Goal: Task Accomplishment & Management: Manage account settings

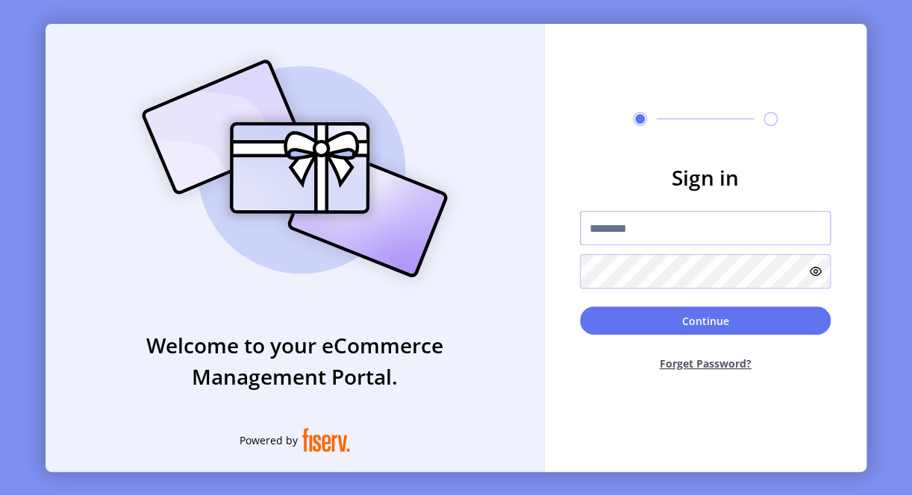
click at [664, 225] on input "text" at bounding box center [705, 228] width 251 height 34
type input "*"
paste input "**********"
type input "**********"
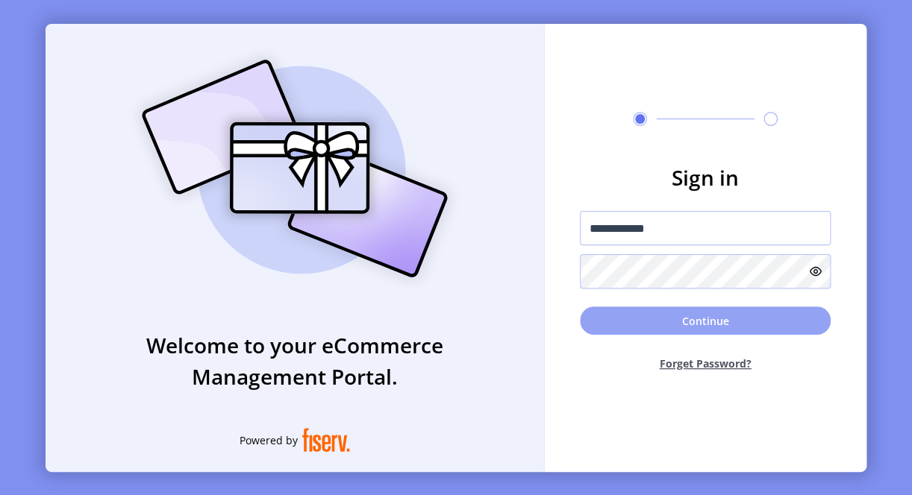
click at [613, 318] on button "Continue" at bounding box center [705, 321] width 251 height 28
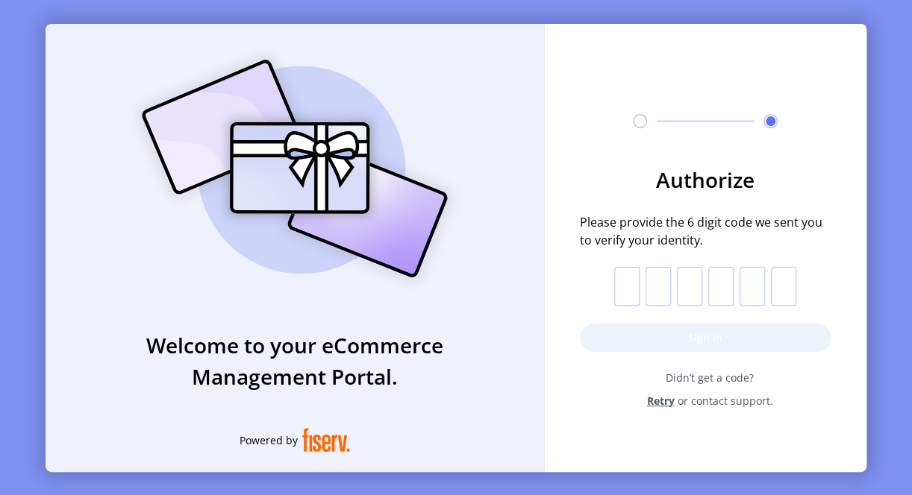
click at [639, 282] on p-inputotp at bounding box center [705, 286] width 182 height 39
click at [621, 287] on input "text" at bounding box center [626, 286] width 25 height 39
type input "*"
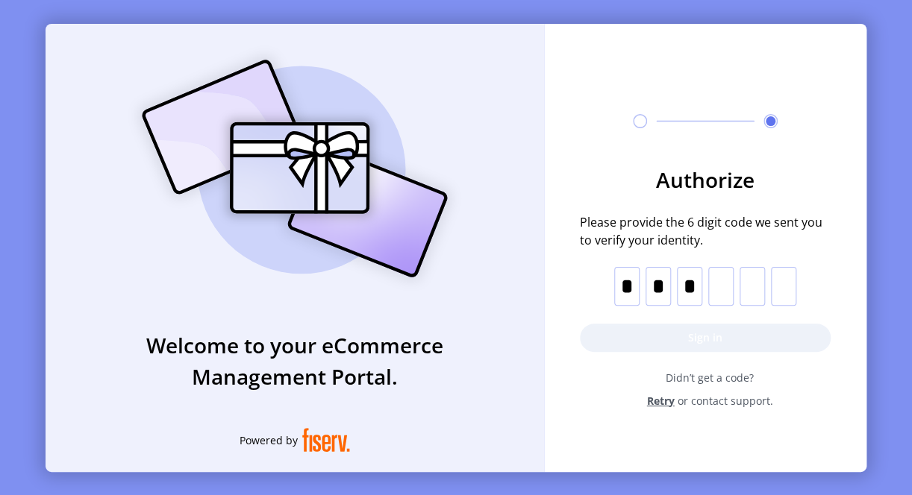
type input "*"
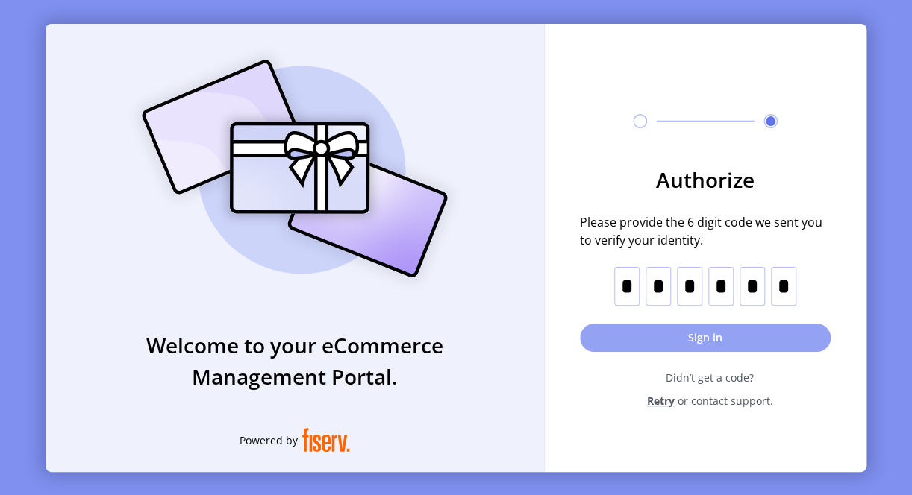
type input "*"
click at [642, 346] on button "Sign in" at bounding box center [705, 338] width 251 height 28
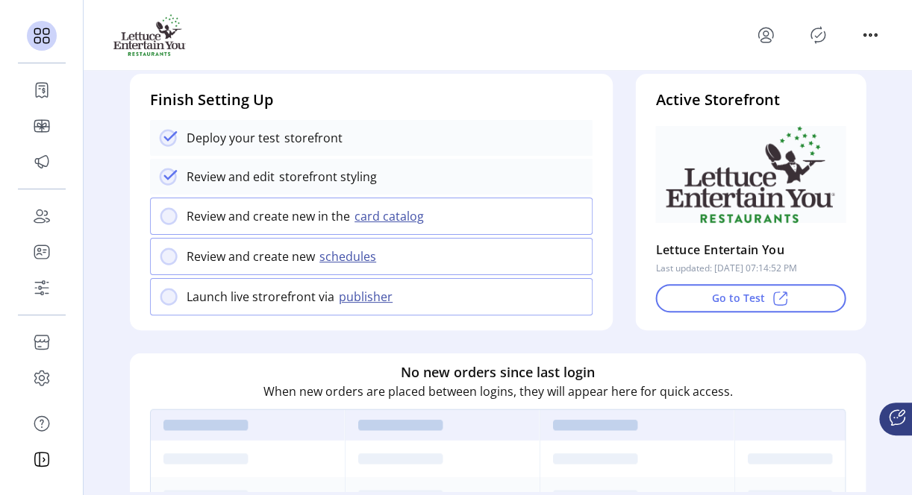
scroll to position [149, 0]
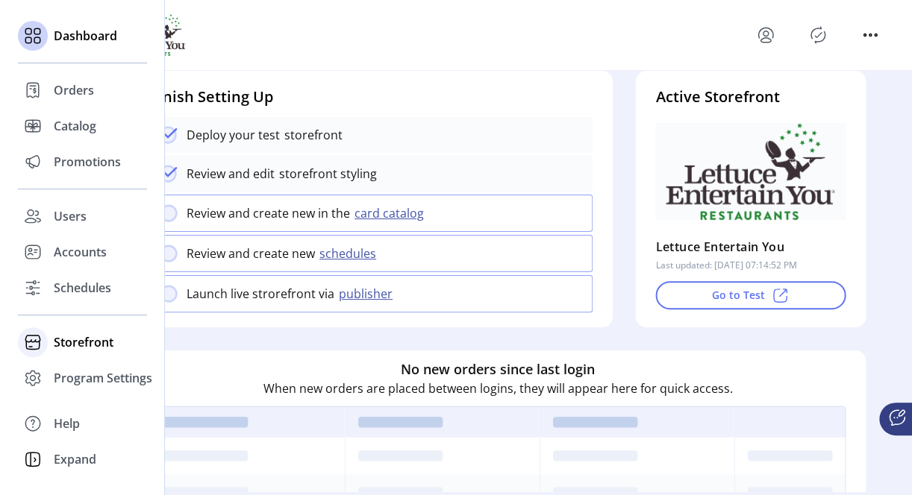
click at [84, 337] on span "Storefront" at bounding box center [84, 343] width 60 height 18
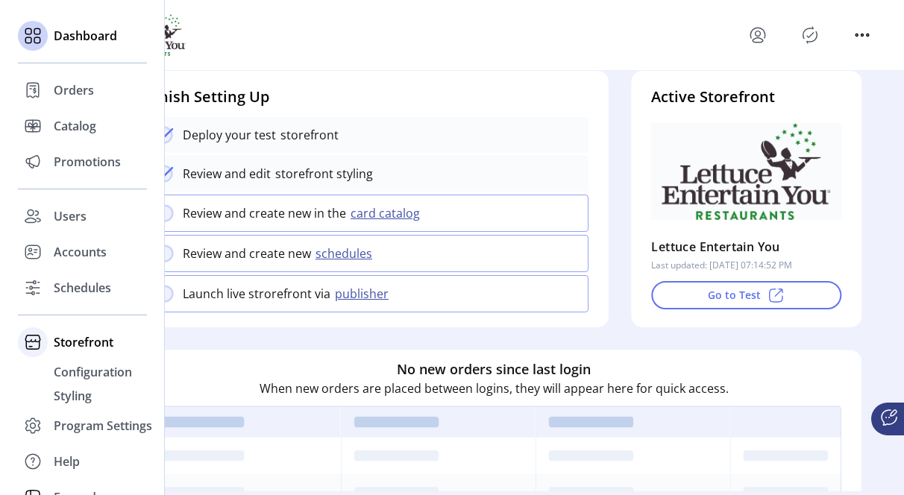
click at [86, 343] on span "Storefront" at bounding box center [84, 343] width 60 height 18
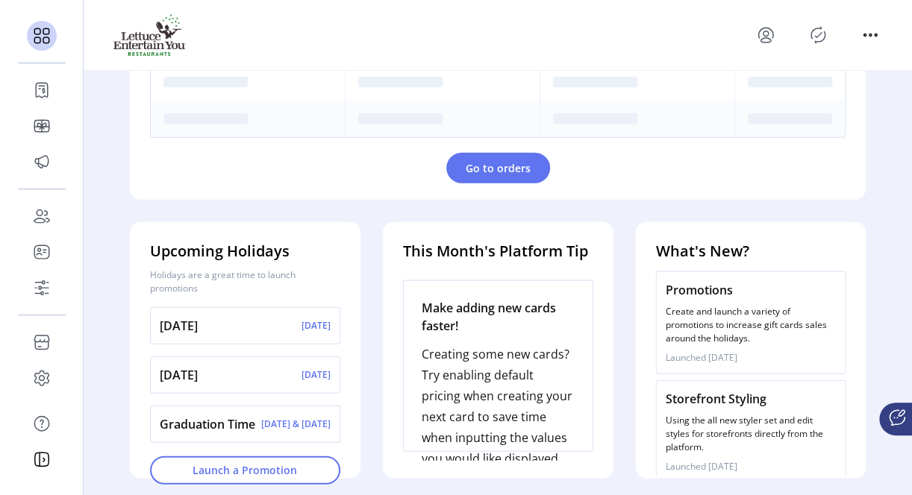
scroll to position [598, 0]
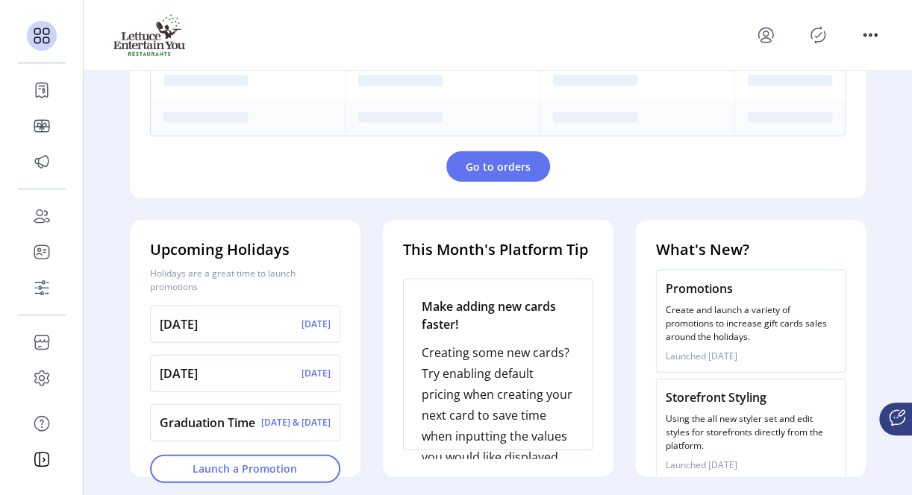
click at [713, 427] on p "Using the all new styler set and edit styles for storefronts directly from the …" at bounding box center [750, 432] width 171 height 40
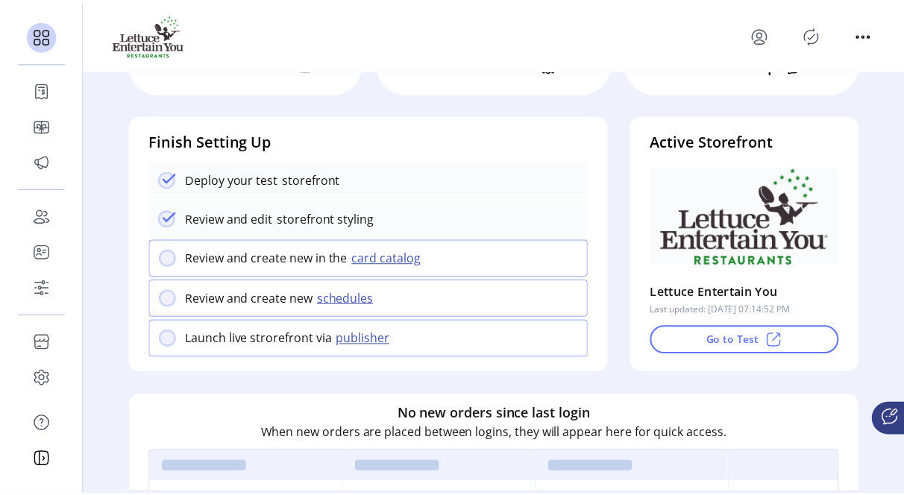
scroll to position [76, 0]
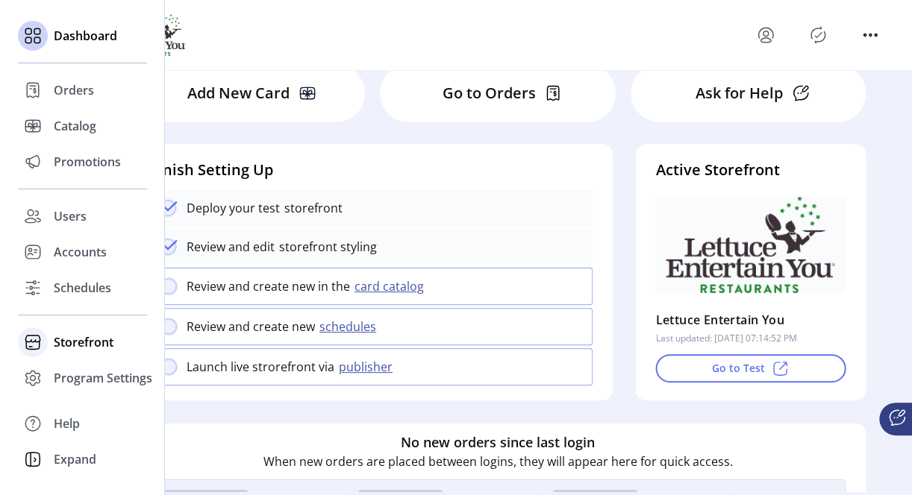
click at [101, 341] on span "Storefront" at bounding box center [84, 343] width 60 height 18
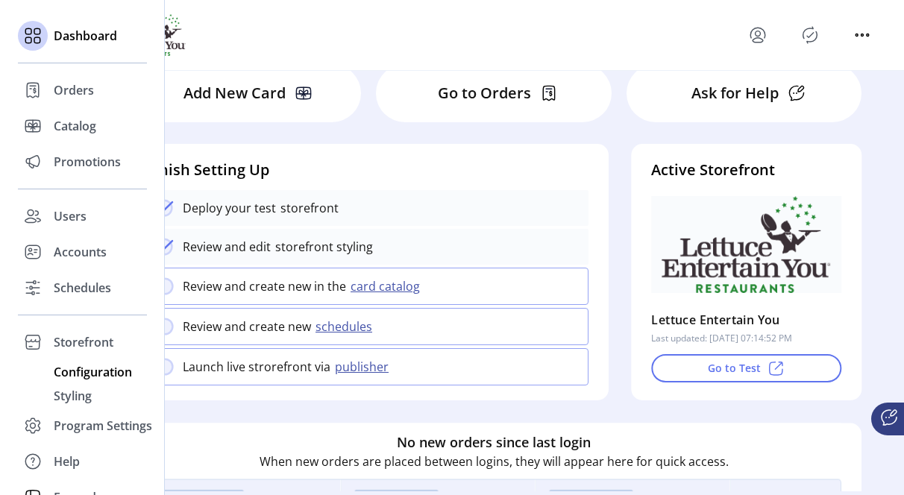
click at [75, 374] on span "Configuration" at bounding box center [93, 372] width 78 height 18
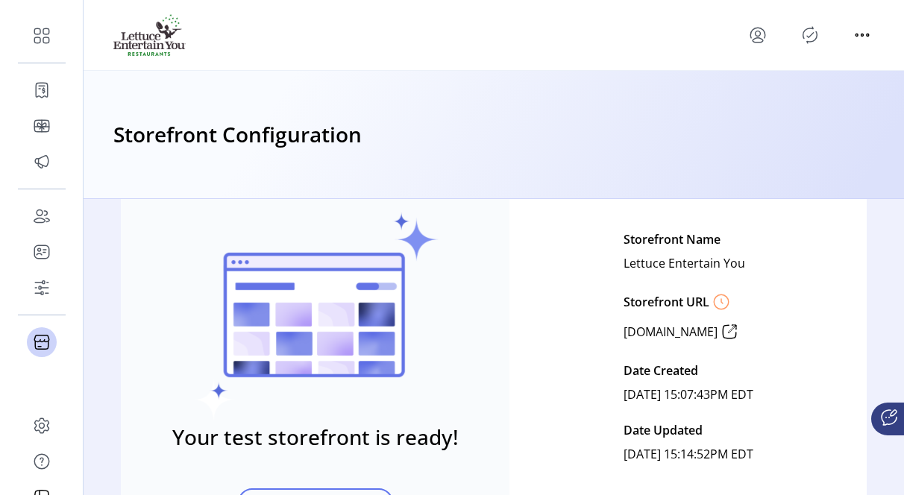
scroll to position [75, 0]
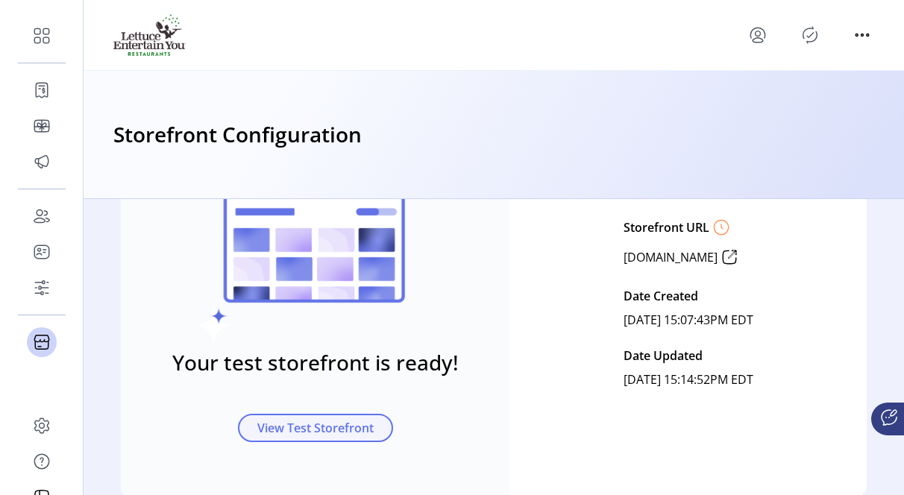
click at [319, 434] on span "View Test Storefront" at bounding box center [315, 428] width 116 height 18
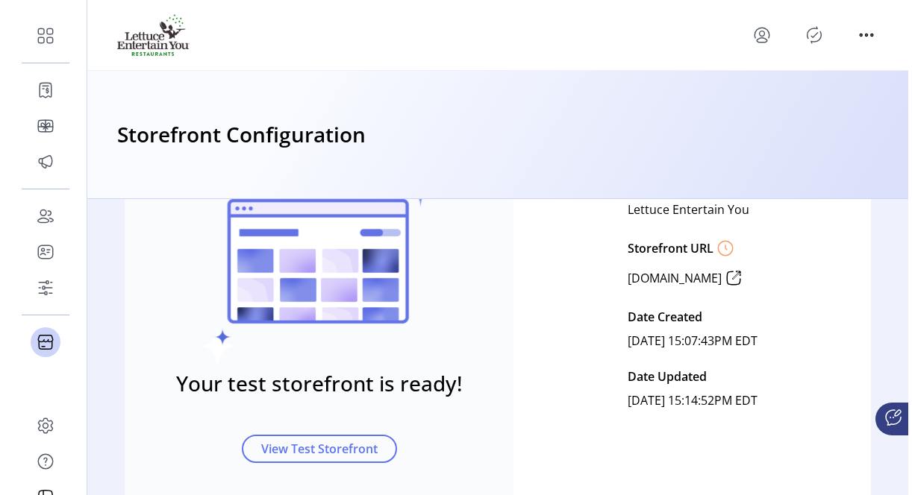
scroll to position [0, 0]
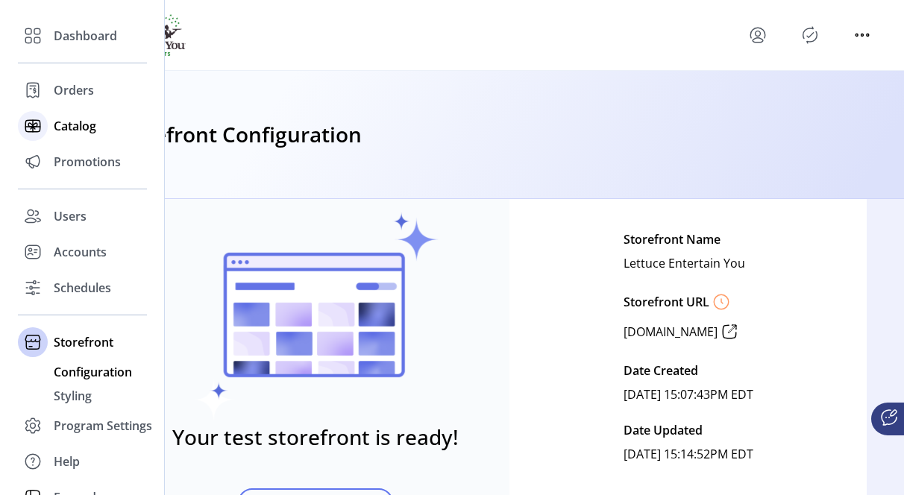
click at [70, 125] on span "Catalog" at bounding box center [75, 126] width 43 height 18
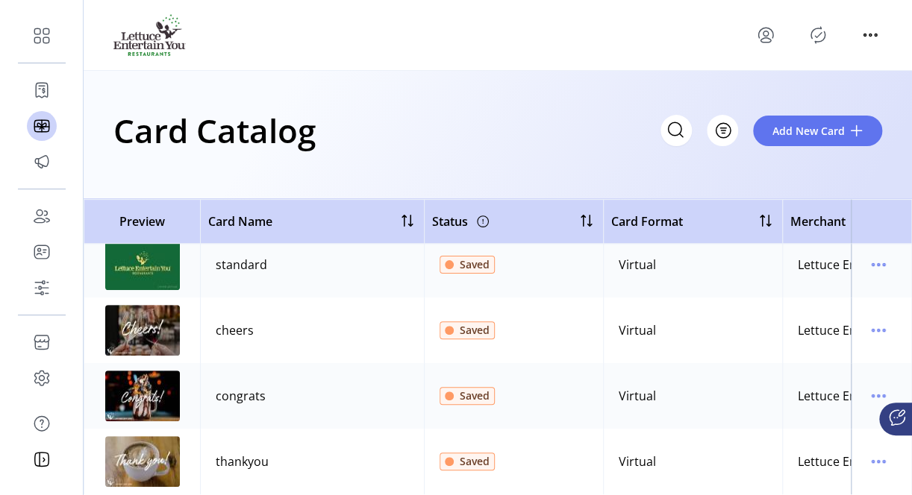
scroll to position [145, 0]
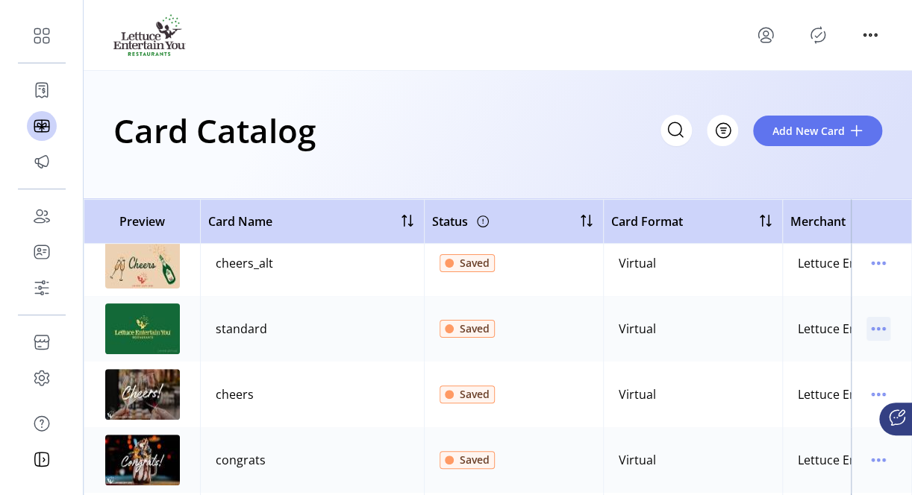
click at [875, 334] on icon "menu" at bounding box center [878, 329] width 24 height 24
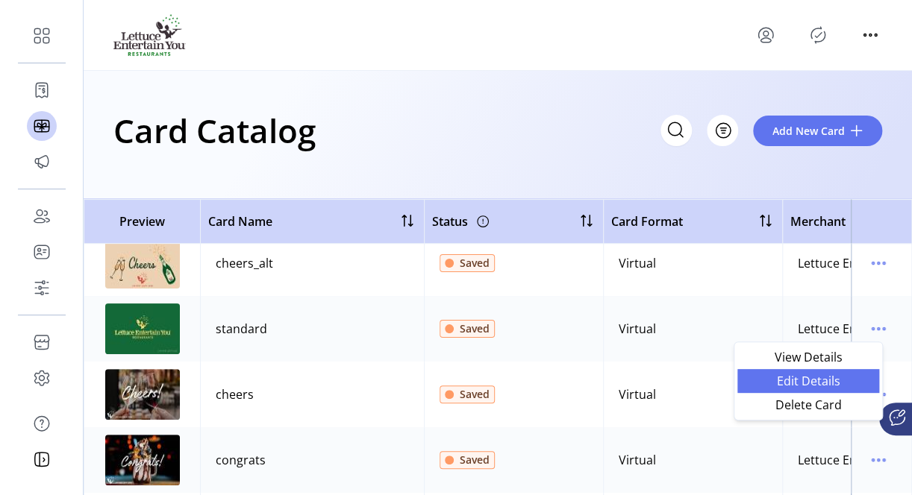
click at [804, 375] on span "Edit Details" at bounding box center [808, 381] width 124 height 12
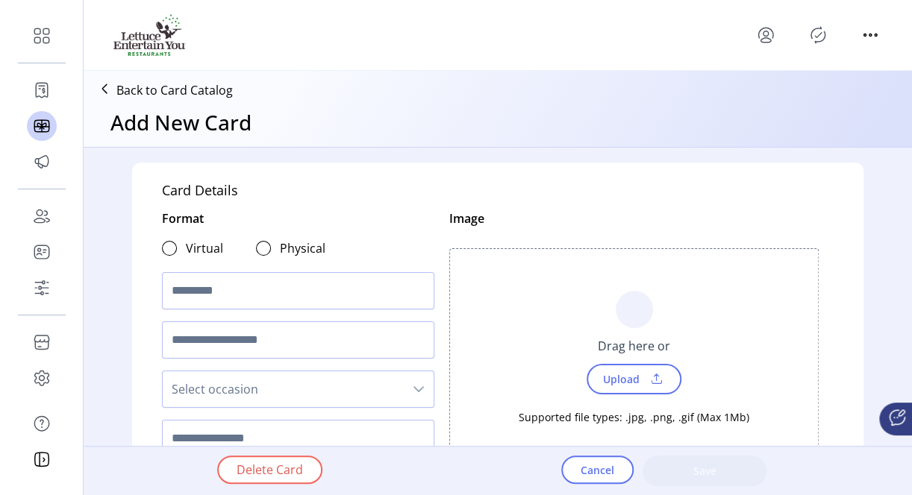
type textarea "**********"
type input "*"
type input "********"
type input "****"
type input "**********"
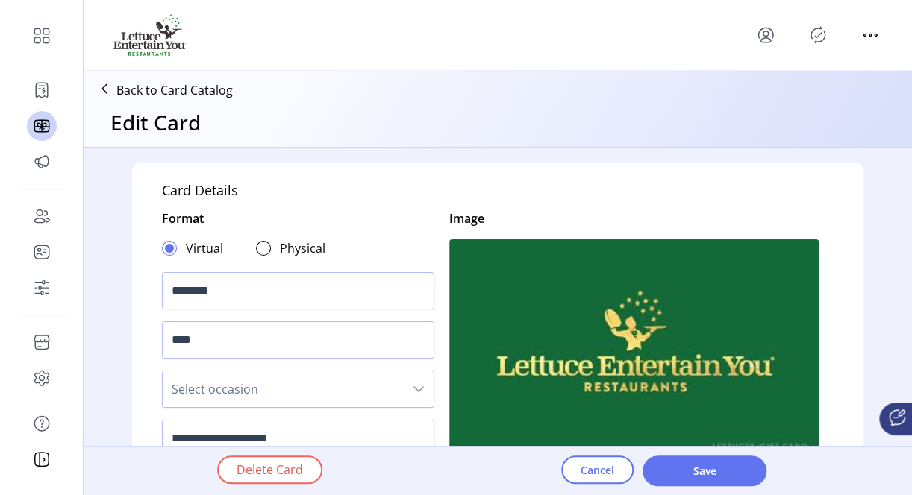
click at [256, 253] on div at bounding box center [263, 248] width 15 height 15
click at [162, 251] on div at bounding box center [169, 248] width 15 height 15
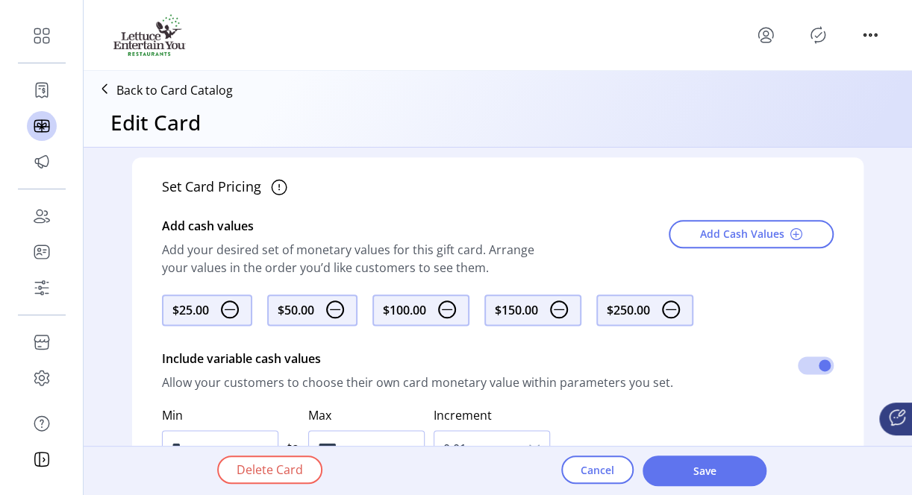
scroll to position [746, 0]
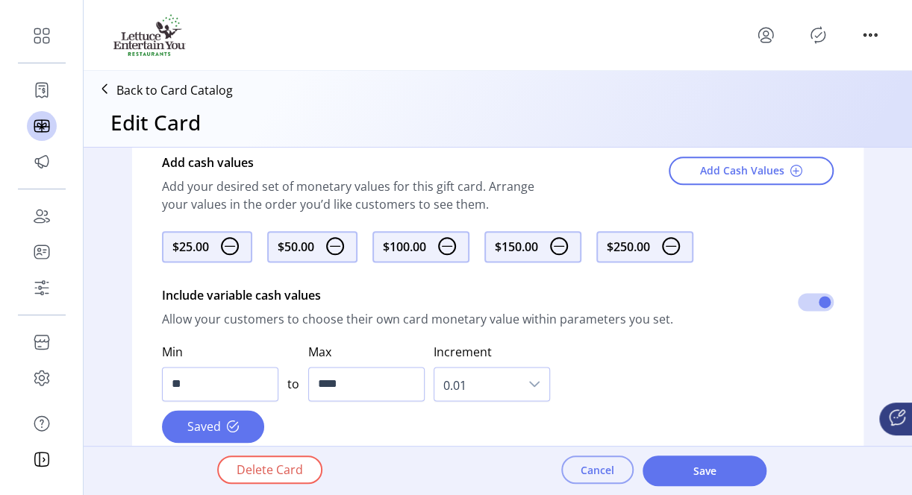
click at [582, 475] on span "Cancel" at bounding box center [597, 471] width 34 height 16
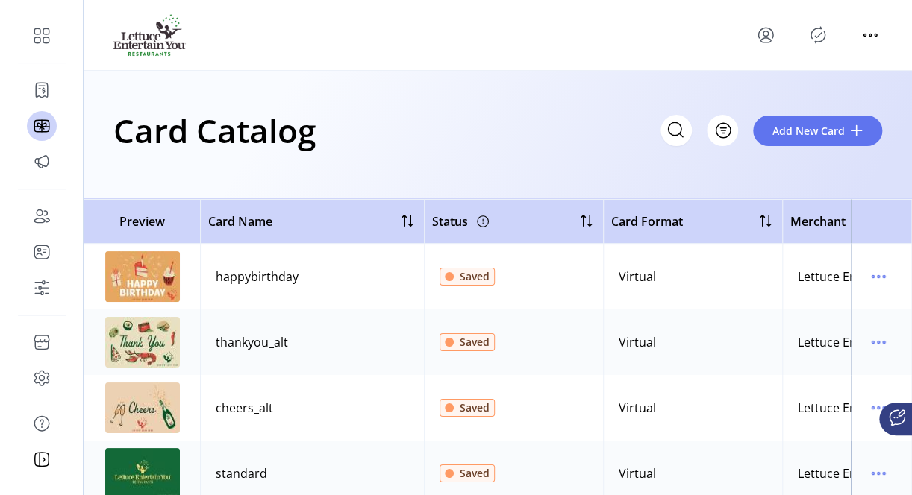
scroll to position [149, 0]
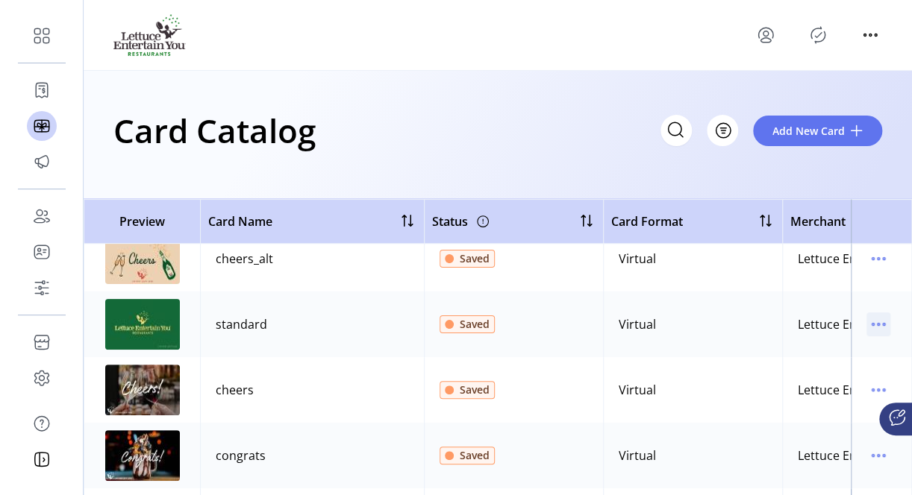
click at [873, 325] on icon "menu" at bounding box center [878, 325] width 24 height 24
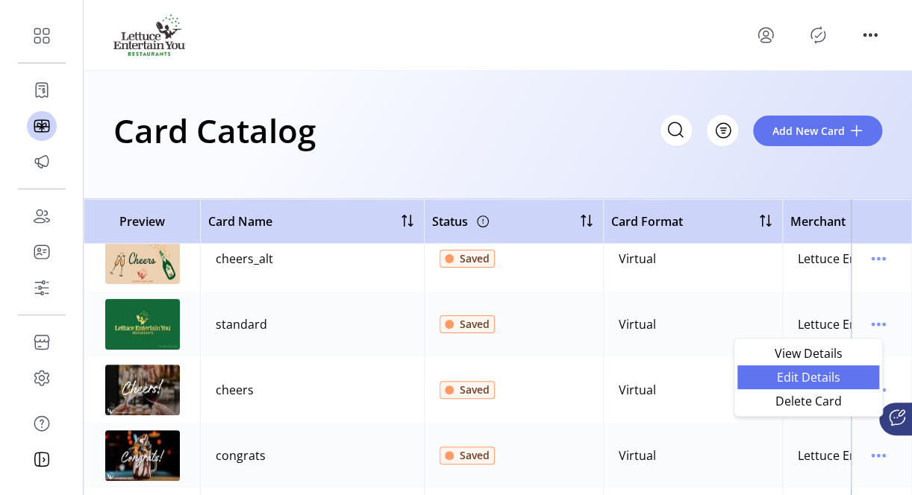
click at [789, 378] on span "Edit Details" at bounding box center [808, 378] width 124 height 12
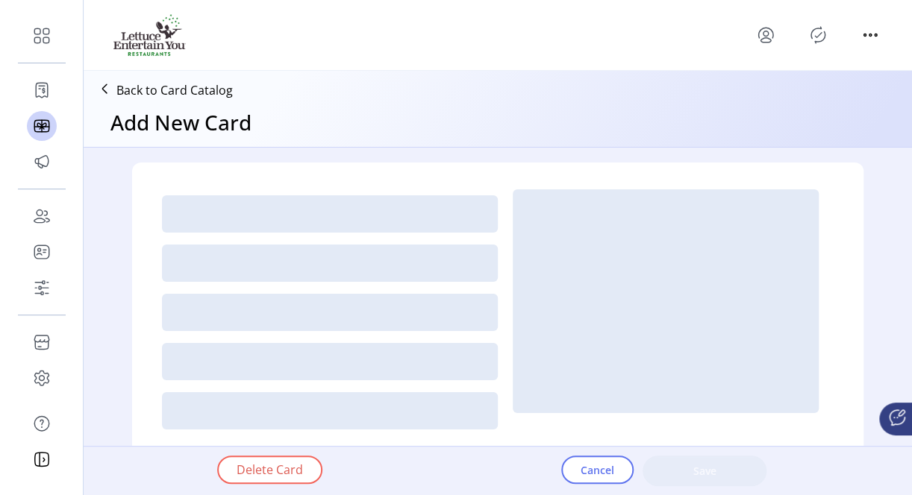
type textarea "**********"
type input "*"
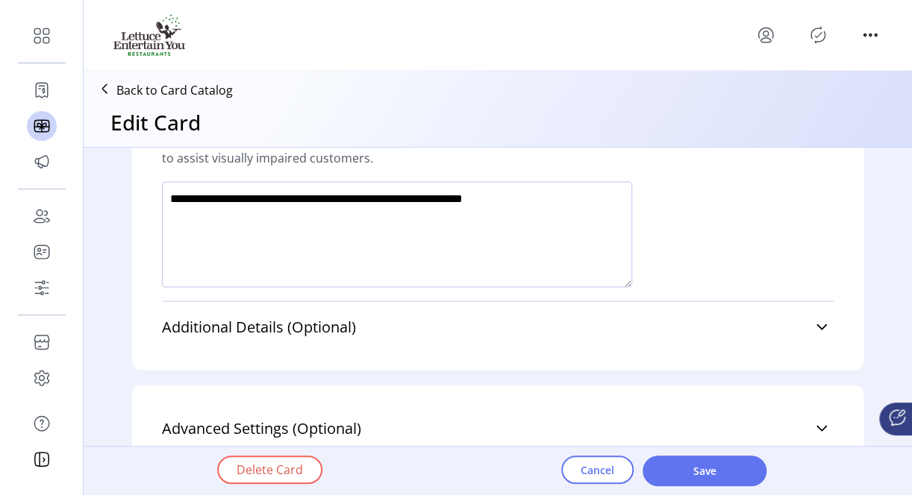
scroll to position [1251, 0]
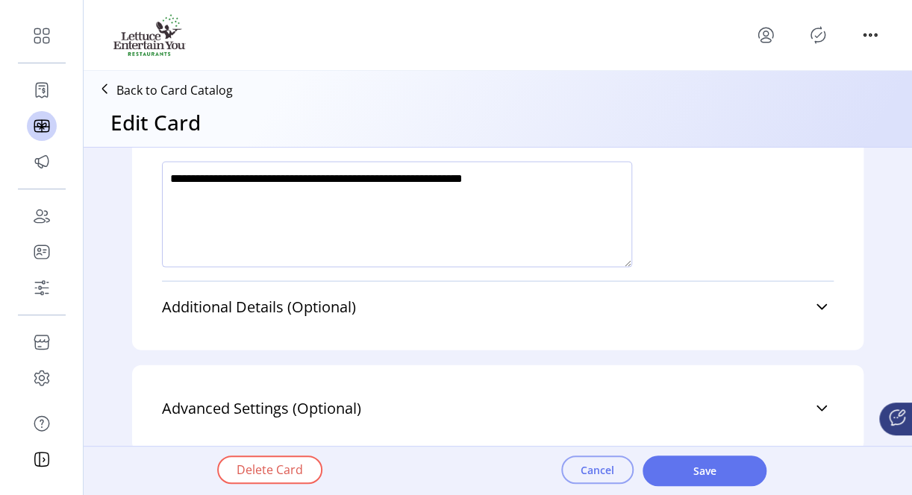
click at [585, 462] on button "Cancel" at bounding box center [597, 470] width 72 height 28
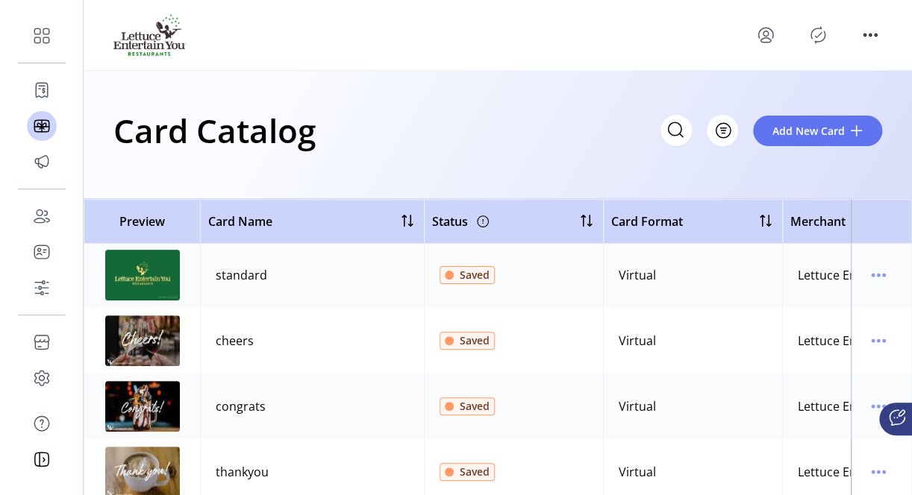
scroll to position [219, 0]
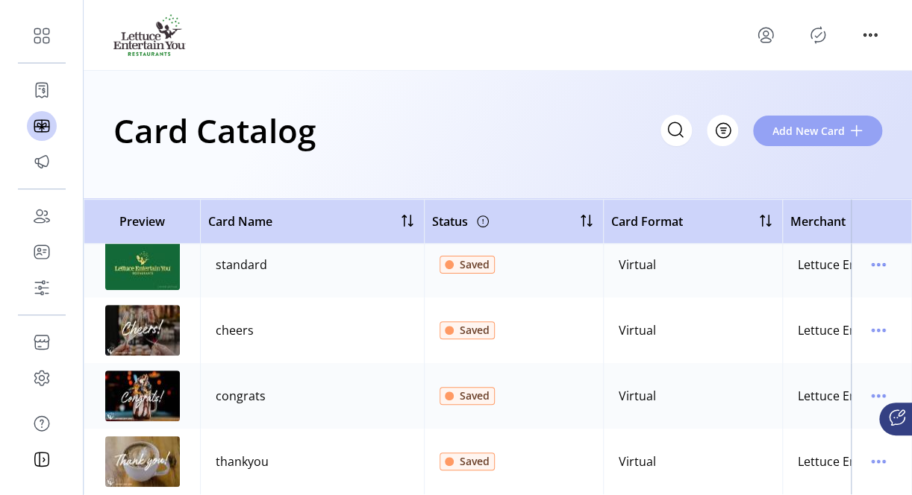
click at [836, 127] on span "Add New Card" at bounding box center [808, 131] width 72 height 16
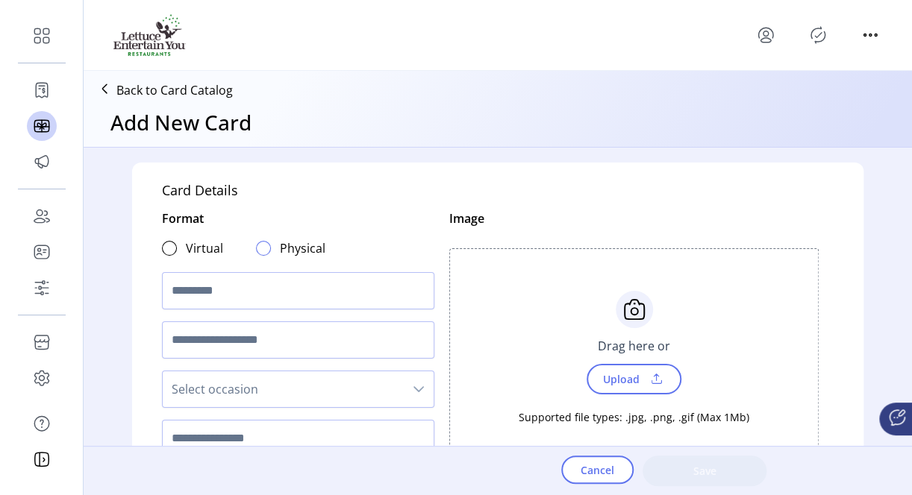
click at [256, 248] on div at bounding box center [263, 248] width 15 height 15
click at [245, 287] on input "text" at bounding box center [298, 290] width 272 height 37
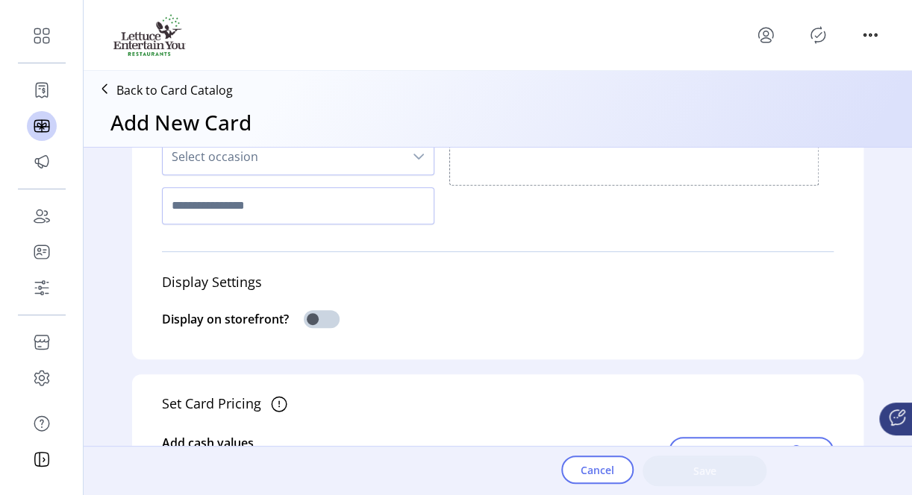
scroll to position [373, 0]
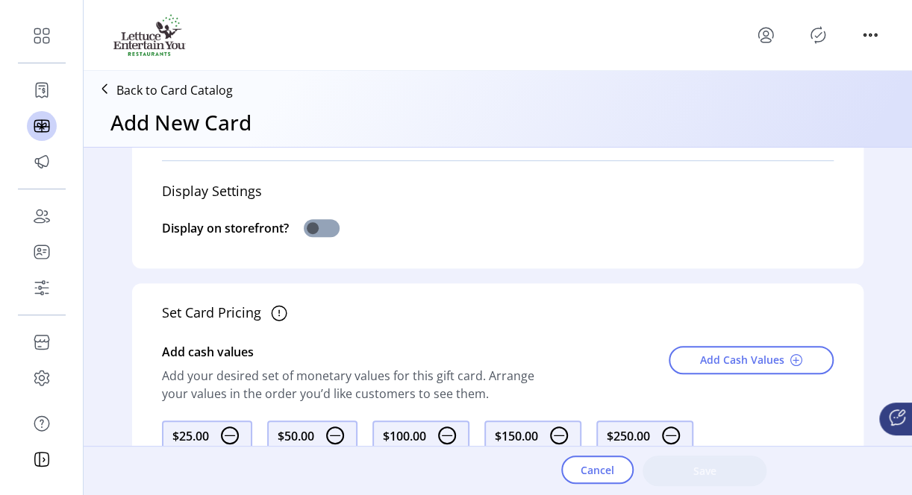
click at [313, 224] on span at bounding box center [322, 228] width 36 height 18
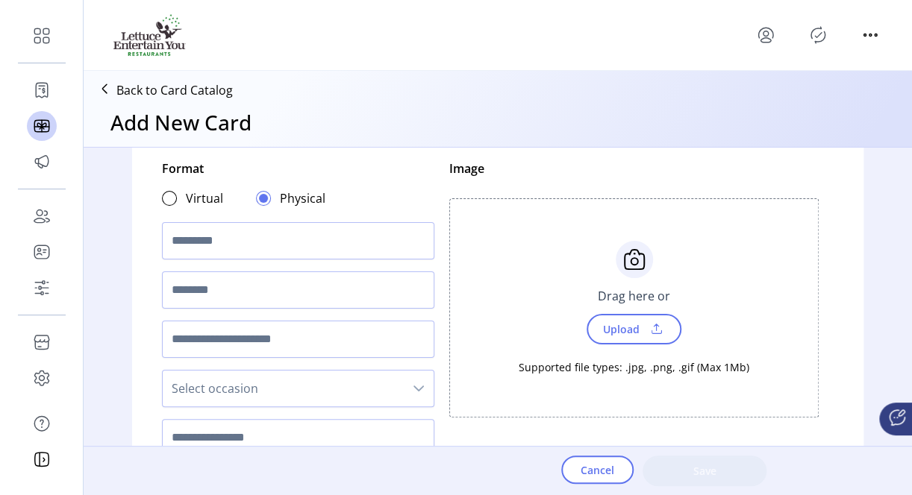
scroll to position [75, 0]
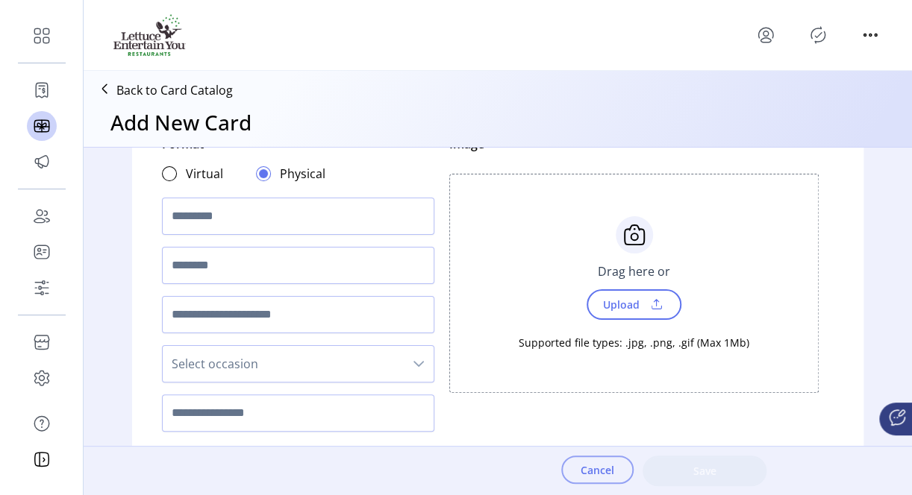
click at [584, 465] on span "Cancel" at bounding box center [597, 471] width 34 height 16
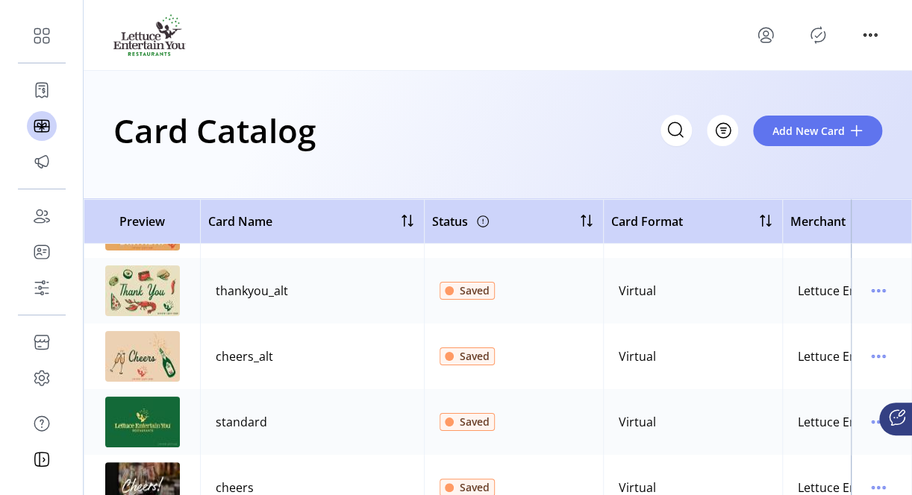
scroll to position [75, 0]
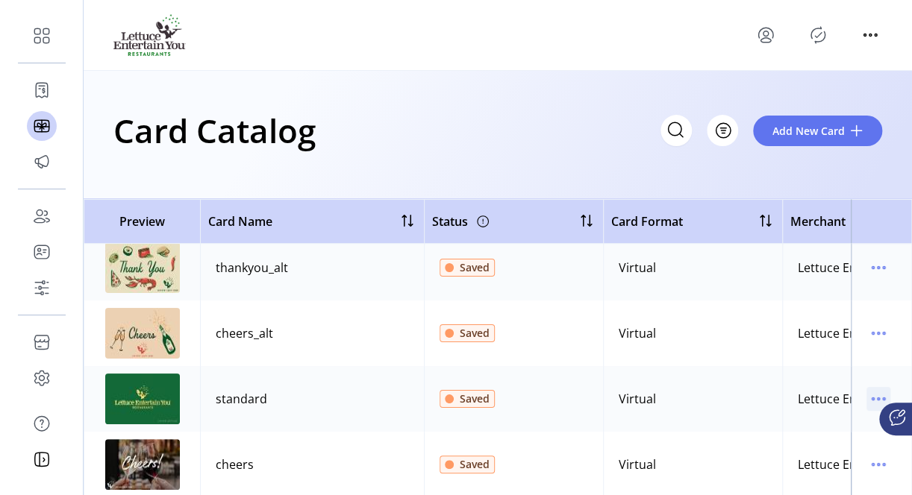
click at [866, 397] on icon "menu" at bounding box center [878, 399] width 24 height 24
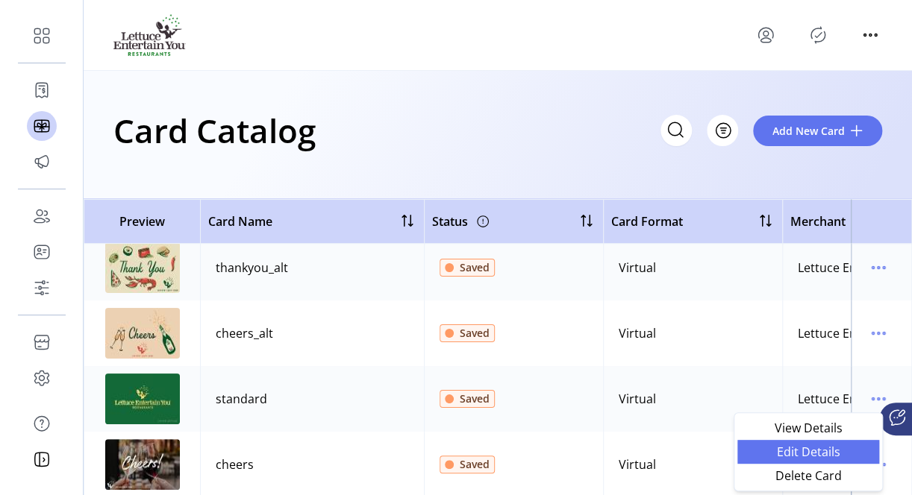
click at [776, 448] on span "Edit Details" at bounding box center [808, 452] width 124 height 12
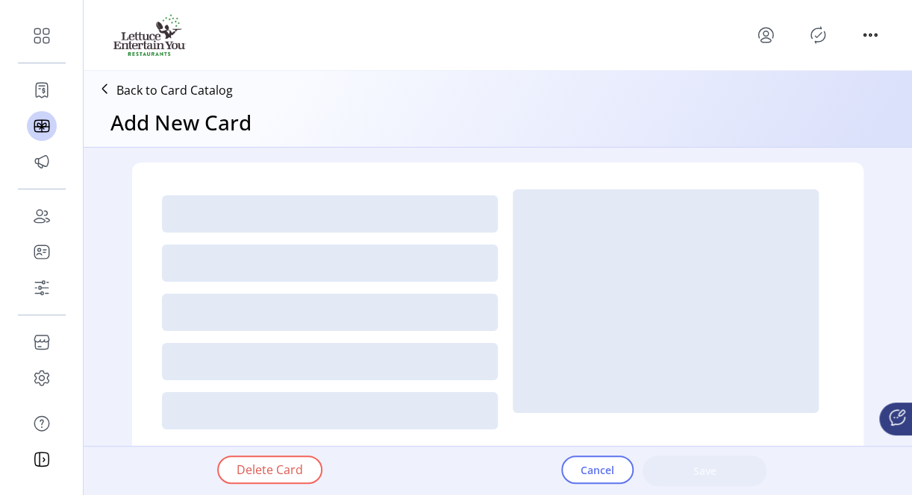
type textarea "**********"
type input "*"
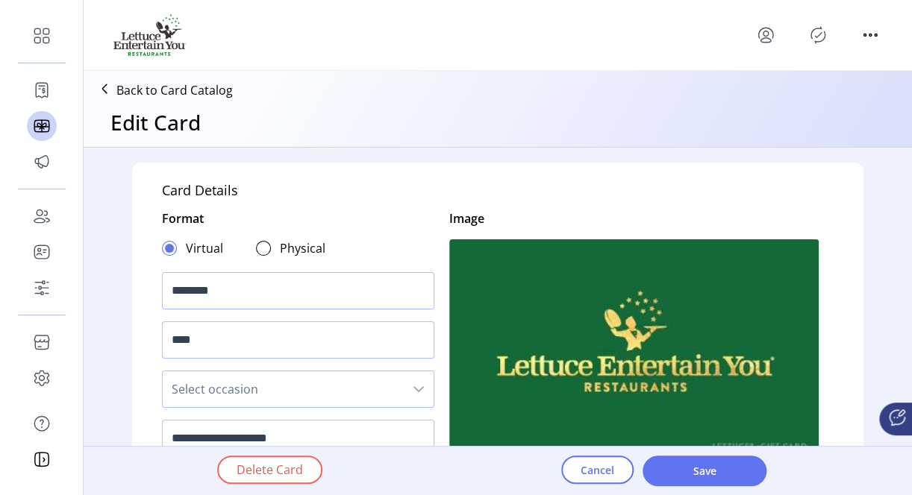
scroll to position [75, 0]
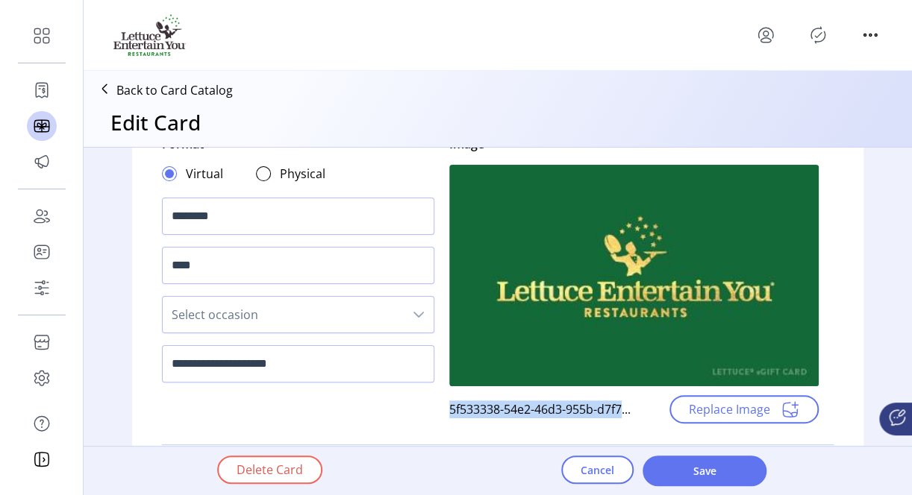
drag, startPoint x: 442, startPoint y: 408, endPoint x: 619, endPoint y: 405, distance: 176.9
click at [619, 405] on div "Image 5f533338-54e2-46d3-955b-d7f7... Replace Image" at bounding box center [633, 279] width 399 height 289
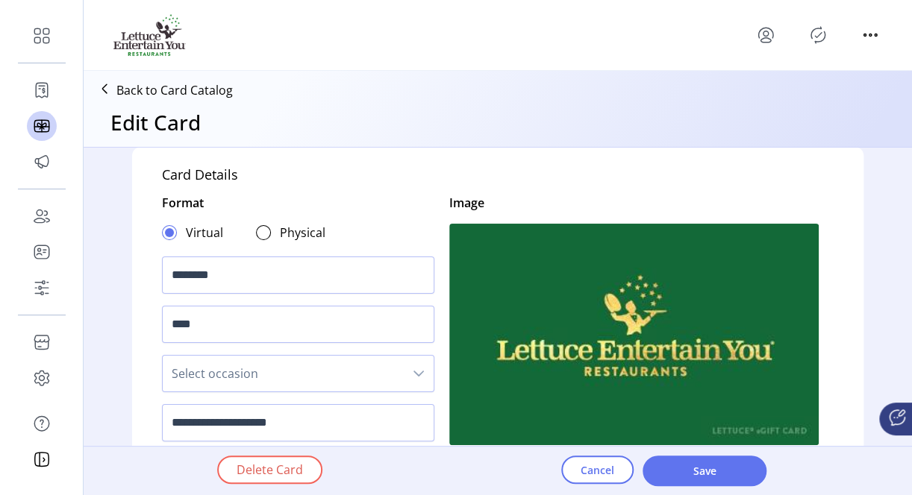
scroll to position [0, 0]
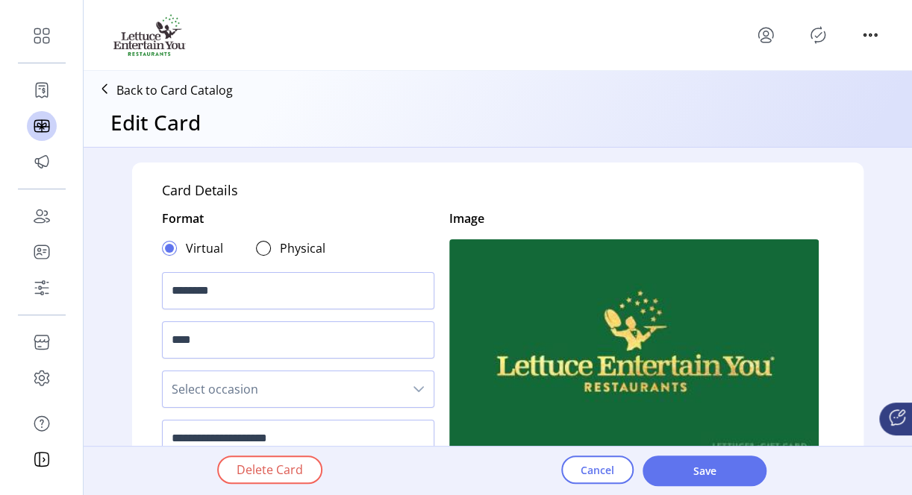
click at [673, 331] on img at bounding box center [633, 351] width 369 height 222
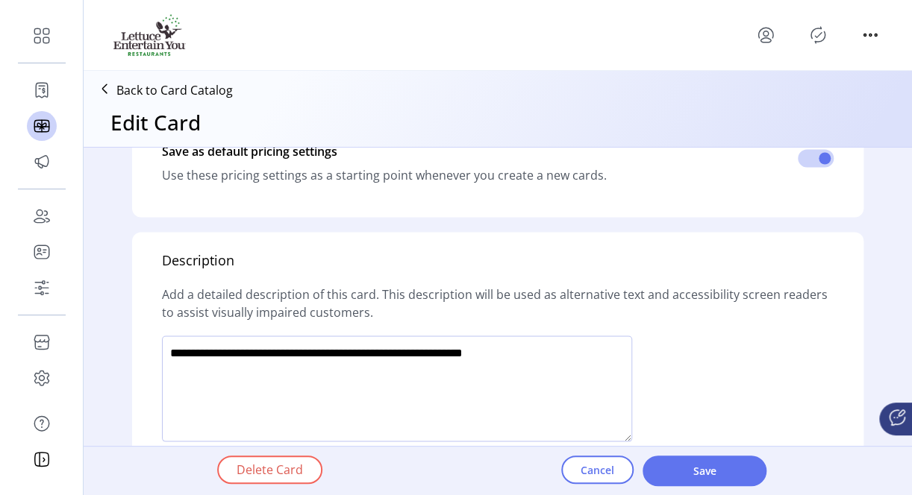
scroll to position [1119, 0]
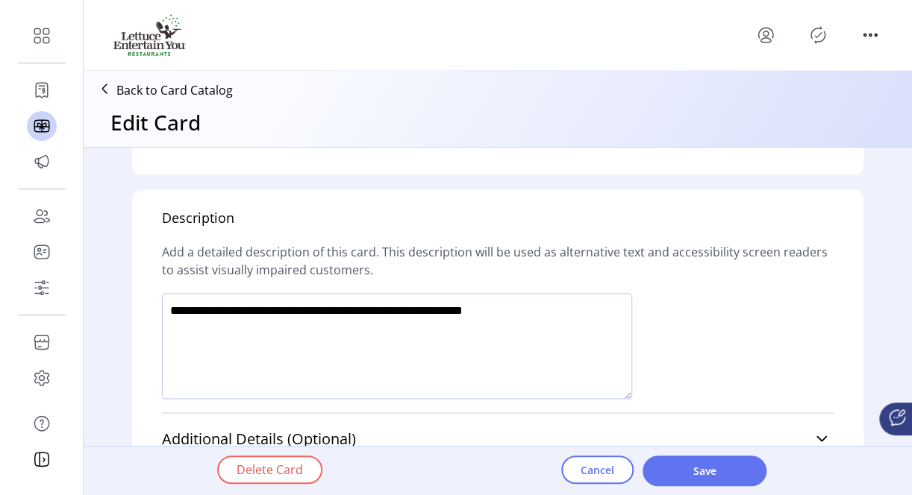
drag, startPoint x: 575, startPoint y: 308, endPoint x: 100, endPoint y: 301, distance: 475.4
click at [101, 301] on div "**********" at bounding box center [498, 306] width 828 height 316
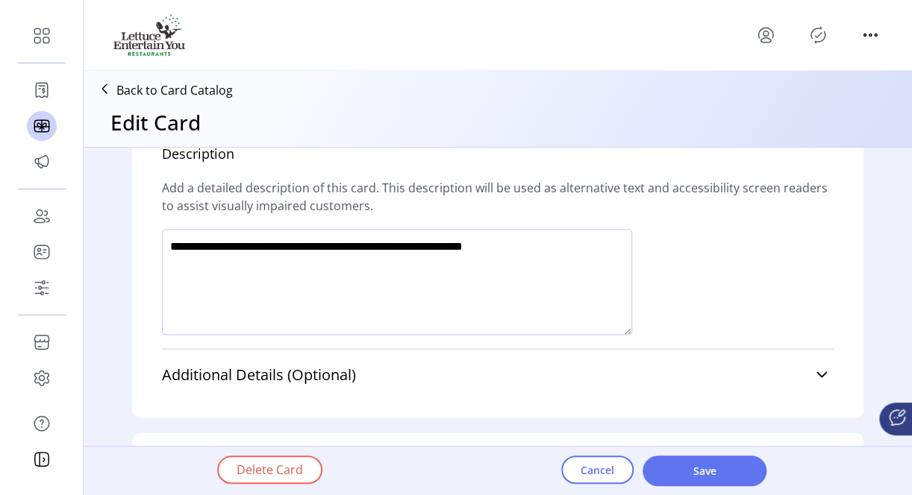
scroll to position [1251, 0]
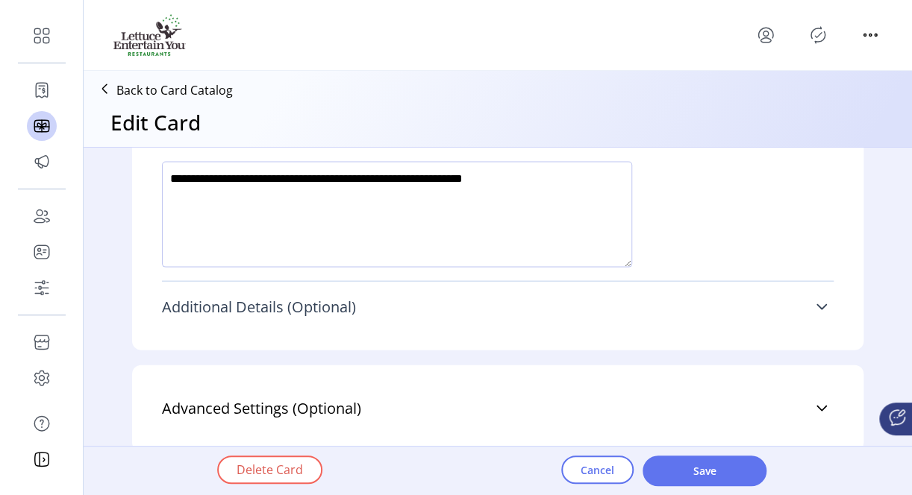
click at [820, 307] on icon at bounding box center [822, 307] width 12 height 12
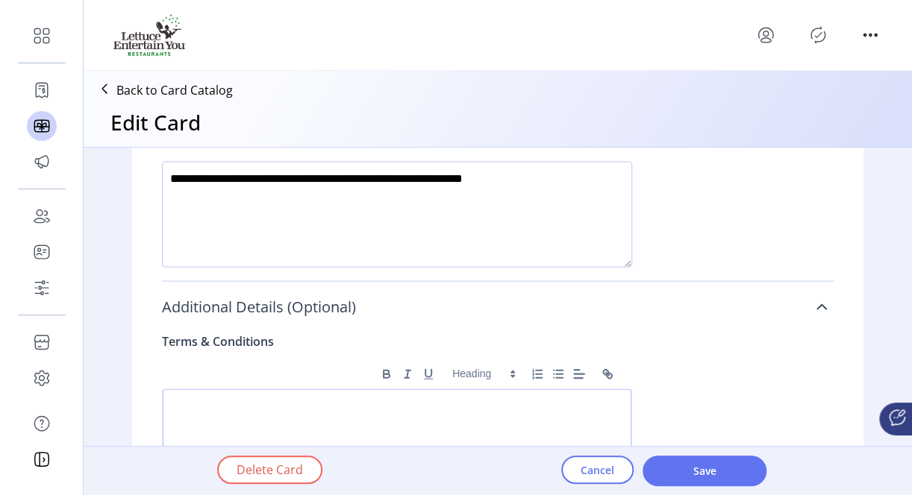
click at [818, 297] on link "Additional Details (Optional)" at bounding box center [498, 306] width 672 height 33
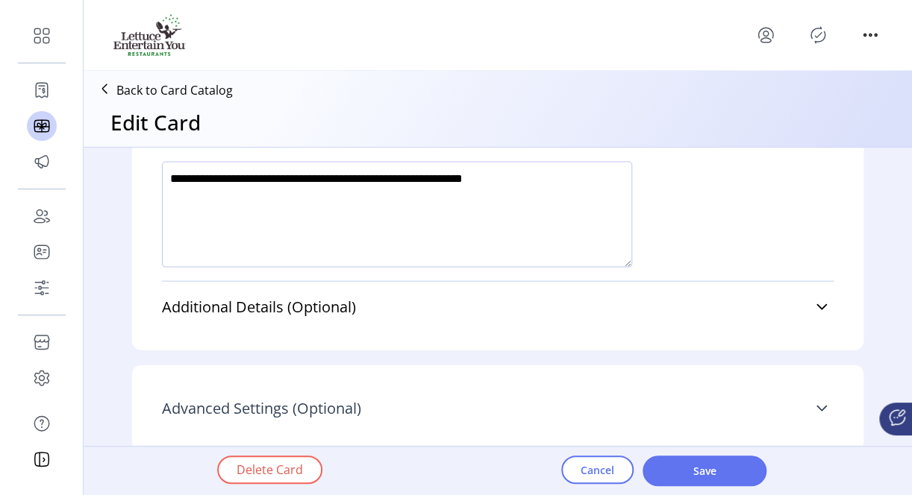
click at [822, 402] on icon at bounding box center [822, 408] width 12 height 12
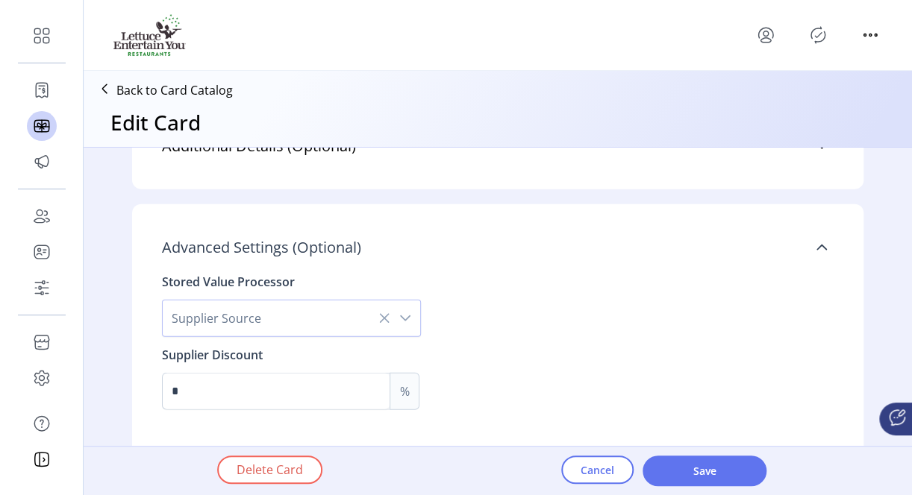
scroll to position [1415, 0]
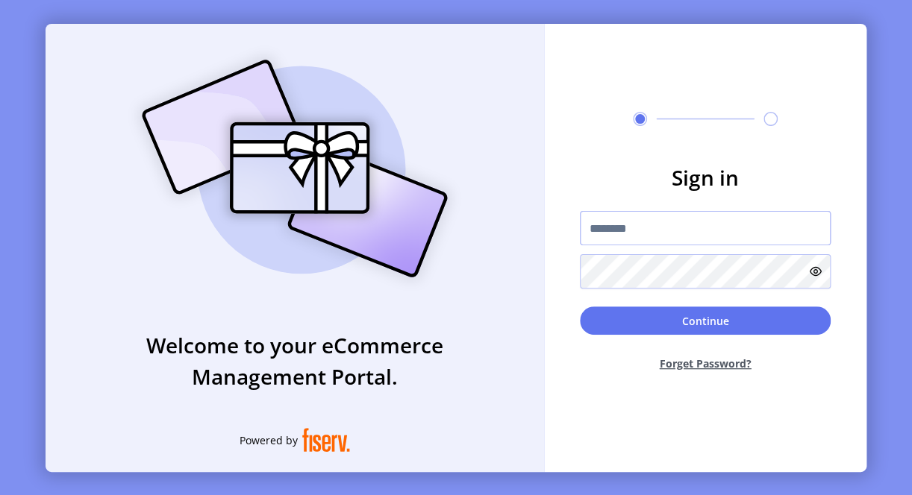
click at [607, 231] on input "text" at bounding box center [705, 228] width 251 height 34
paste input "**********"
type input "**********"
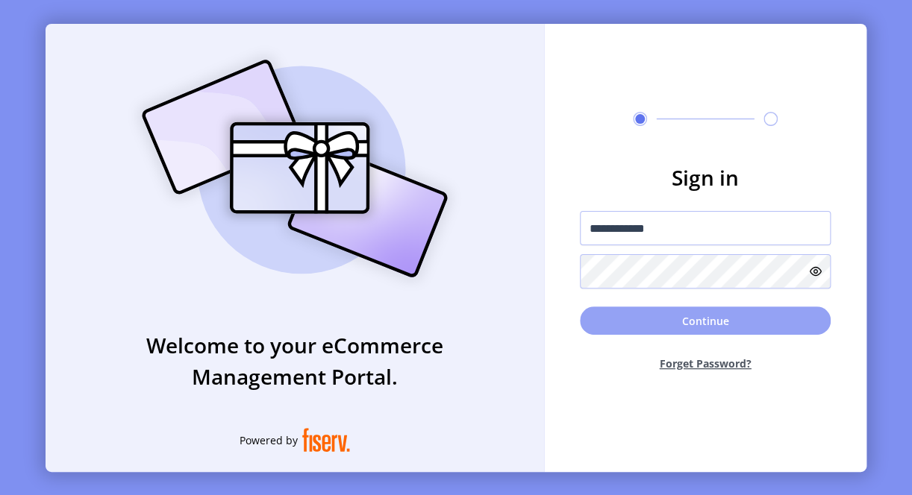
click at [619, 308] on button "Continue" at bounding box center [705, 321] width 251 height 28
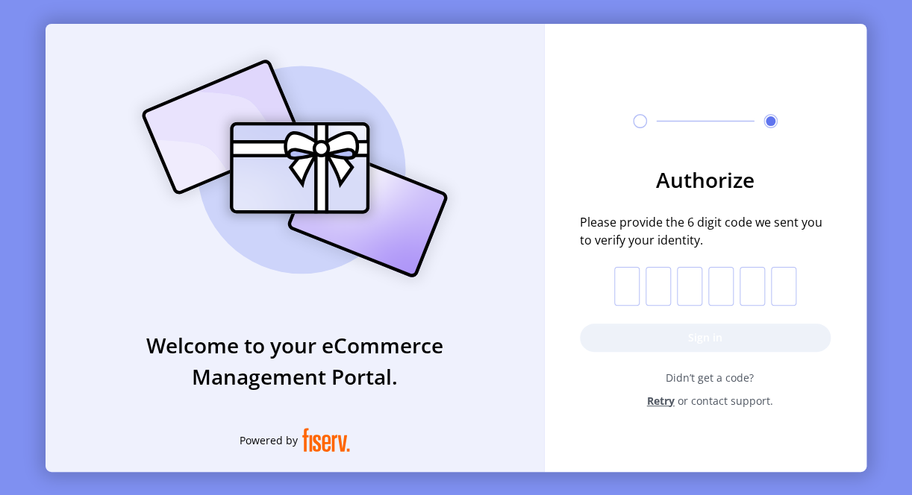
click at [629, 290] on input "text" at bounding box center [626, 286] width 25 height 39
type input "*"
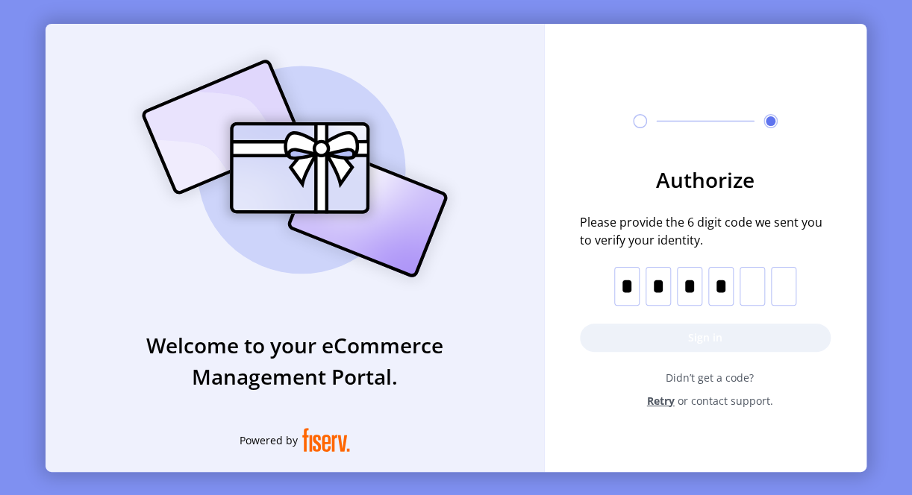
type input "*"
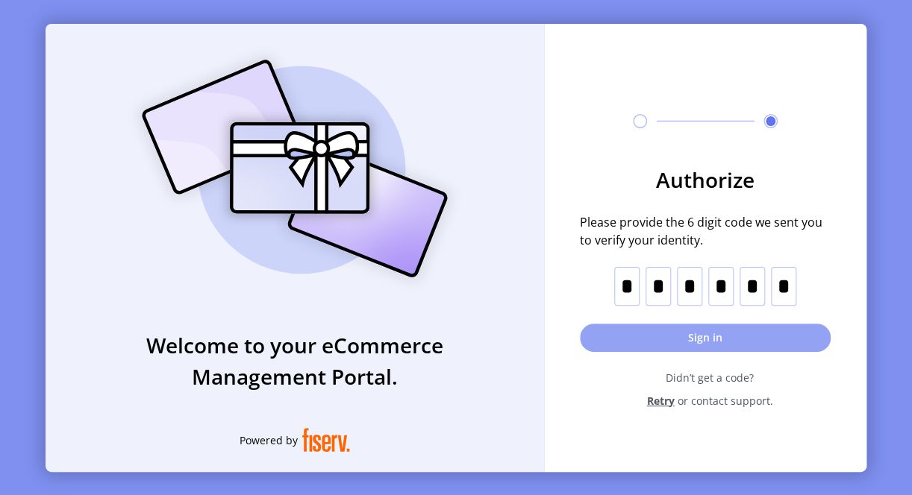
type input "*"
click at [669, 342] on button "Sign in" at bounding box center [705, 338] width 251 height 28
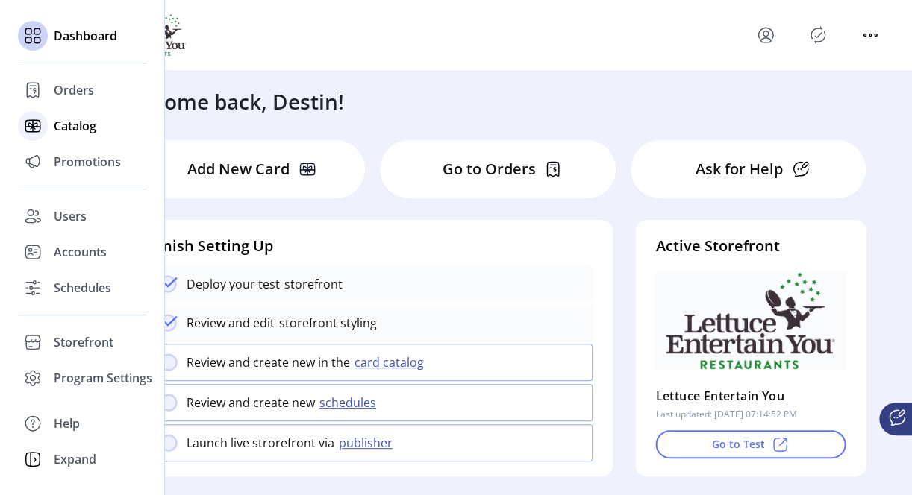
click at [78, 122] on span "Catalog" at bounding box center [75, 126] width 43 height 18
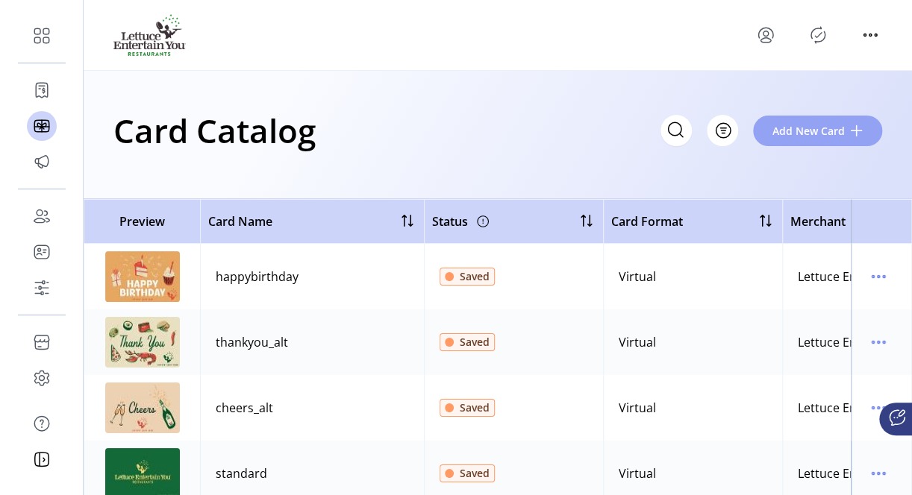
click at [813, 128] on span "Add New Card" at bounding box center [808, 131] width 72 height 16
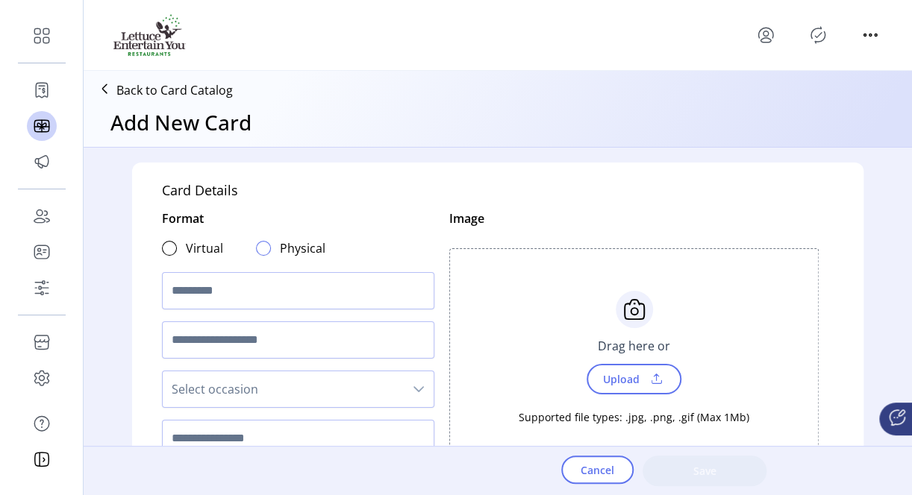
click at [257, 242] on div at bounding box center [263, 248] width 15 height 15
click at [238, 288] on input "text" at bounding box center [298, 290] width 272 height 37
type input "********"
click at [188, 340] on input "text" at bounding box center [298, 340] width 272 height 37
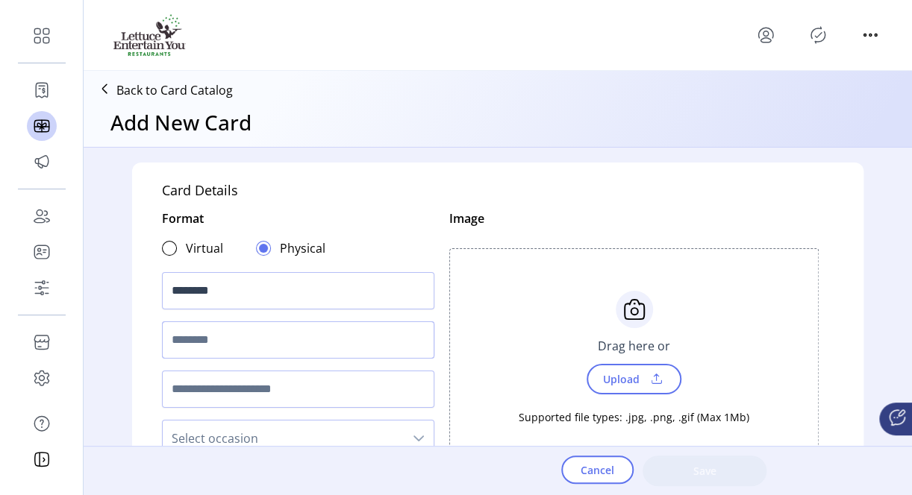
click at [244, 337] on input "text" at bounding box center [298, 340] width 272 height 37
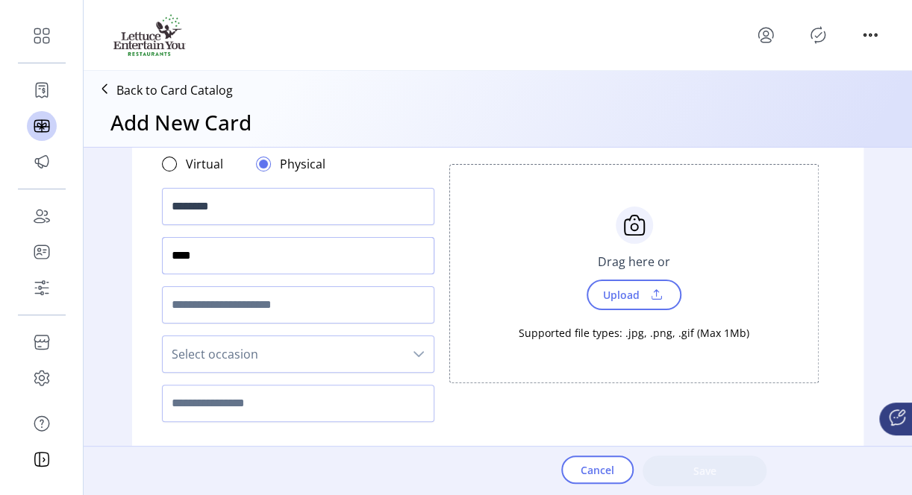
scroll to position [149, 0]
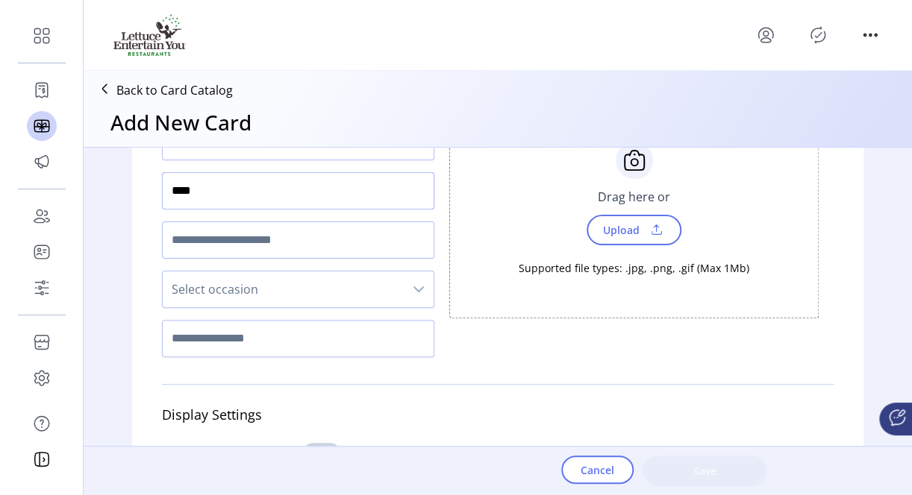
type input "****"
click at [275, 290] on span "Select occasion" at bounding box center [283, 290] width 241 height 36
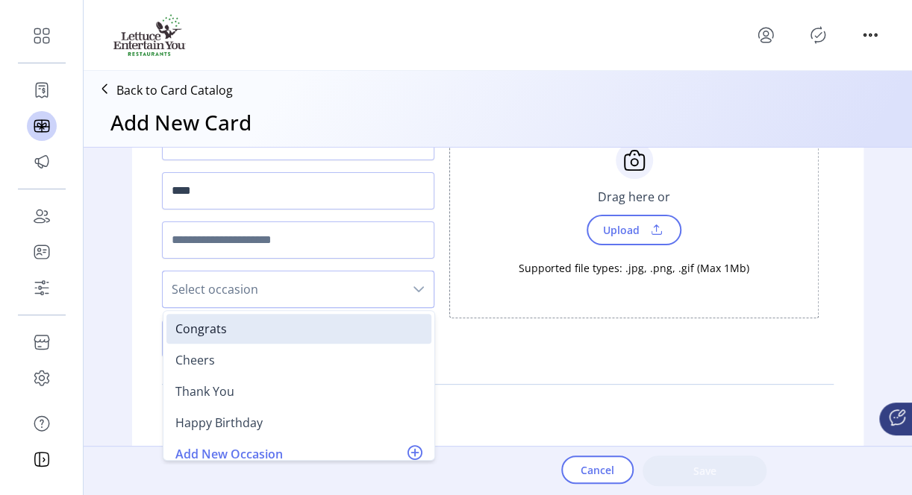
click at [522, 380] on p-divider at bounding box center [498, 384] width 672 height 24
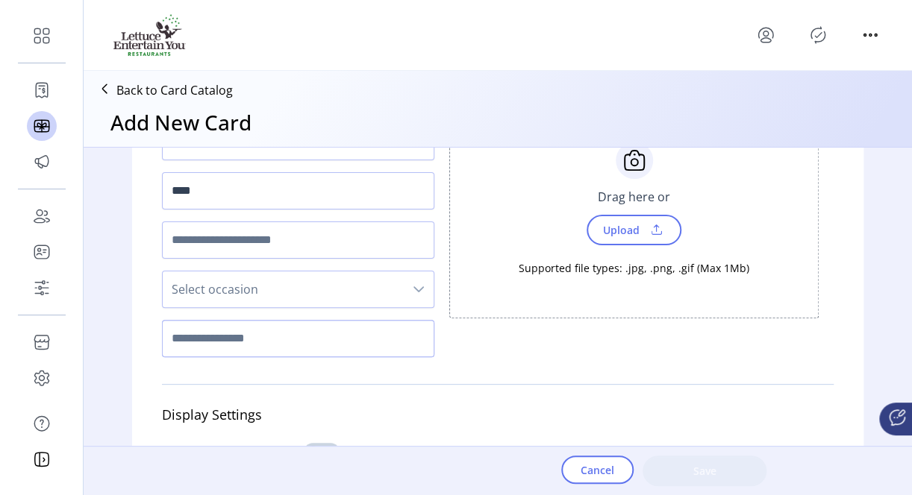
click at [270, 332] on input "text" at bounding box center [298, 338] width 272 height 37
type input "**********"
click at [649, 222] on span at bounding box center [656, 230] width 22 height 16
click at [625, 231] on span "Upload" at bounding box center [619, 230] width 51 height 22
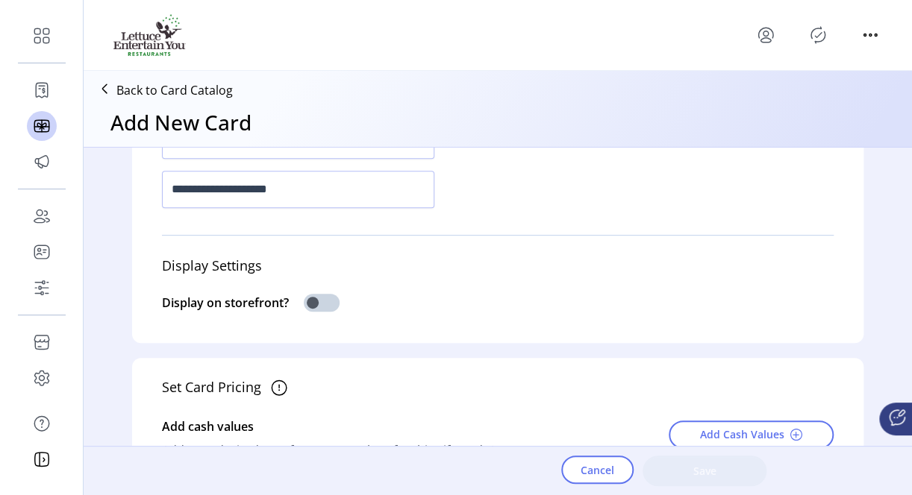
scroll to position [373, 0]
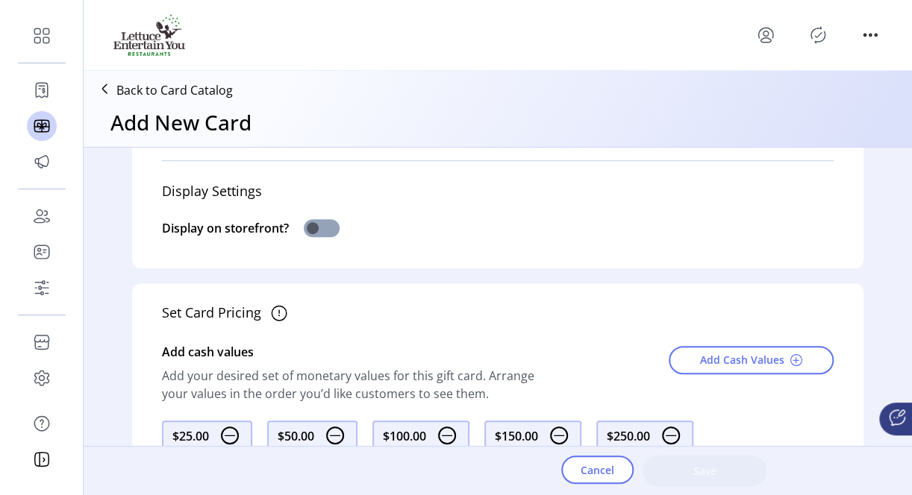
click at [307, 230] on span at bounding box center [322, 228] width 36 height 18
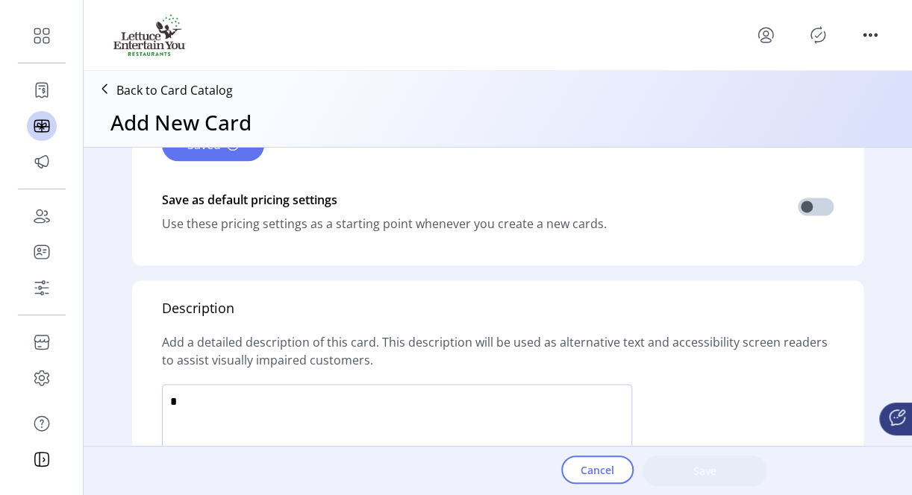
scroll to position [970, 0]
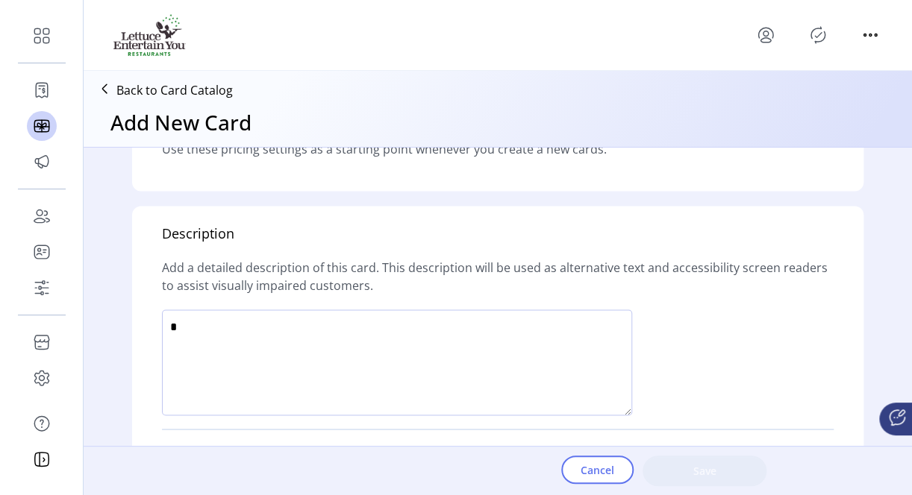
click at [387, 328] on textarea at bounding box center [397, 363] width 470 height 106
paste textarea "**********"
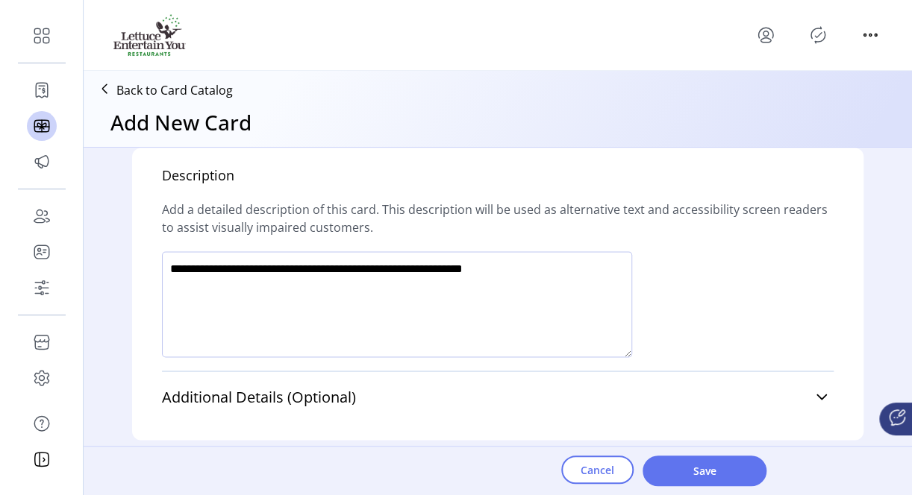
scroll to position [1118, 0]
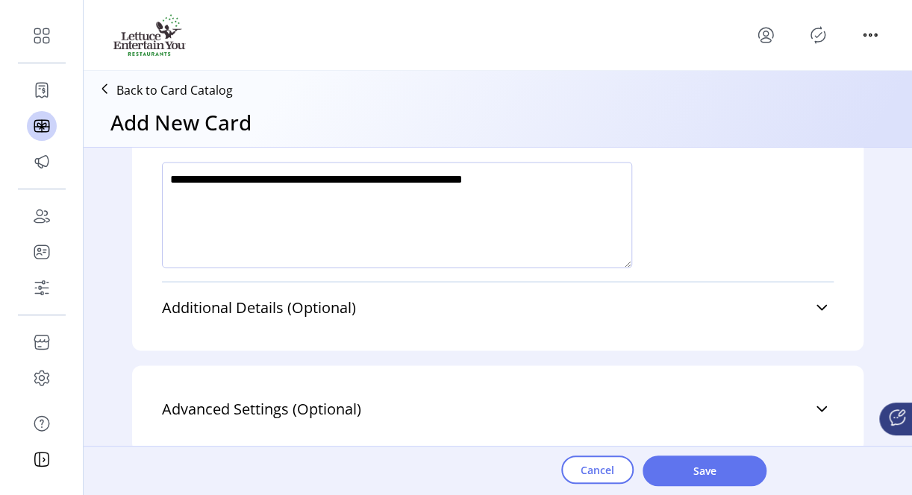
drag, startPoint x: 346, startPoint y: 175, endPoint x: 379, endPoint y: 173, distance: 32.9
click at [379, 173] on textarea at bounding box center [397, 215] width 470 height 106
type textarea "**********"
click at [692, 475] on span "Save" at bounding box center [704, 471] width 85 height 16
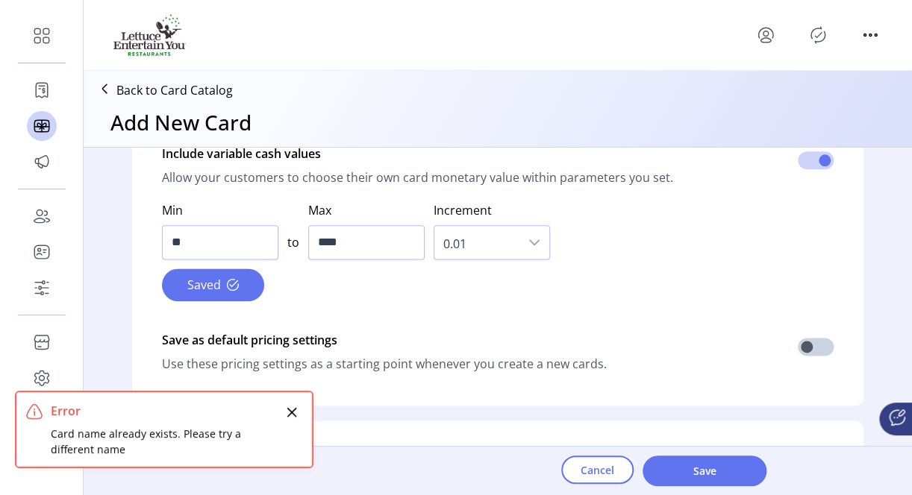
scroll to position [745, 0]
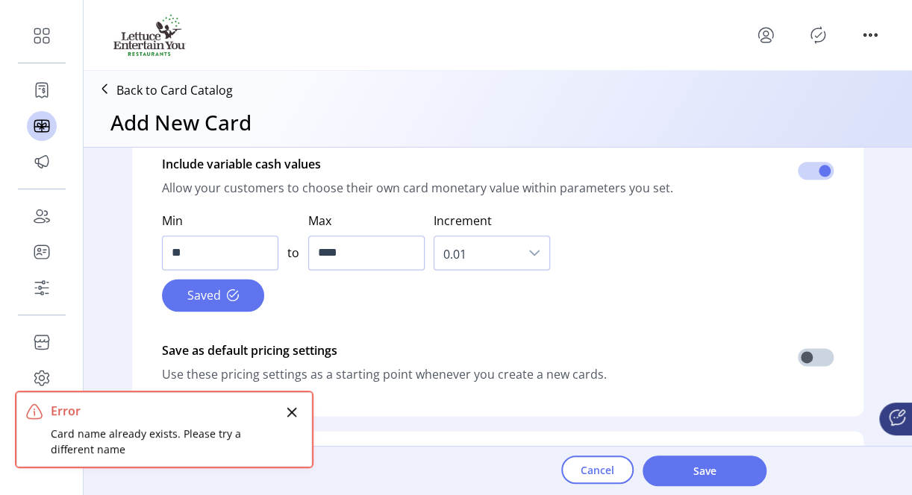
click at [288, 415] on icon "Close" at bounding box center [292, 413] width 12 height 12
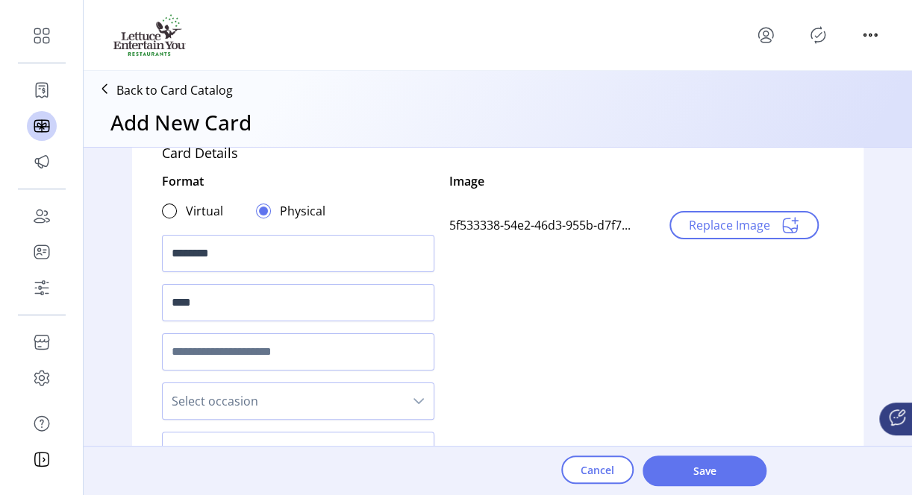
scroll to position [0, 0]
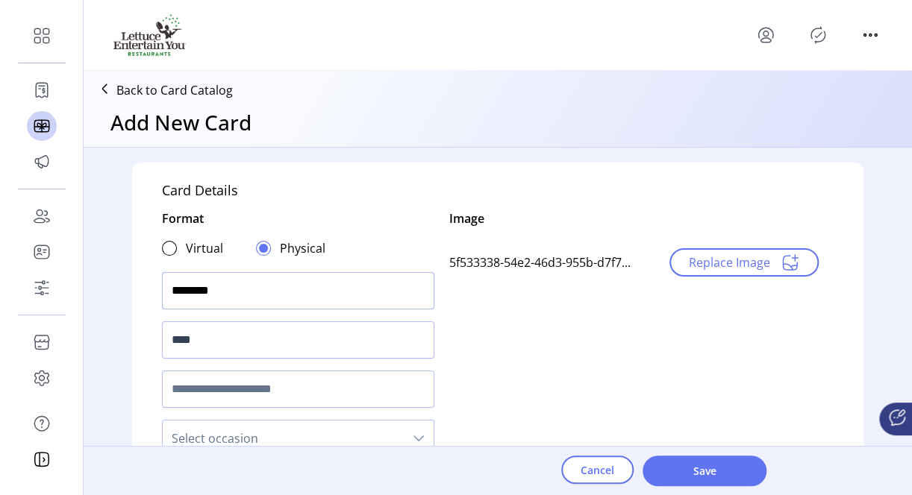
click at [239, 291] on input "********" at bounding box center [298, 290] width 272 height 37
type input "**********"
click at [739, 474] on span "Save" at bounding box center [704, 471] width 85 height 16
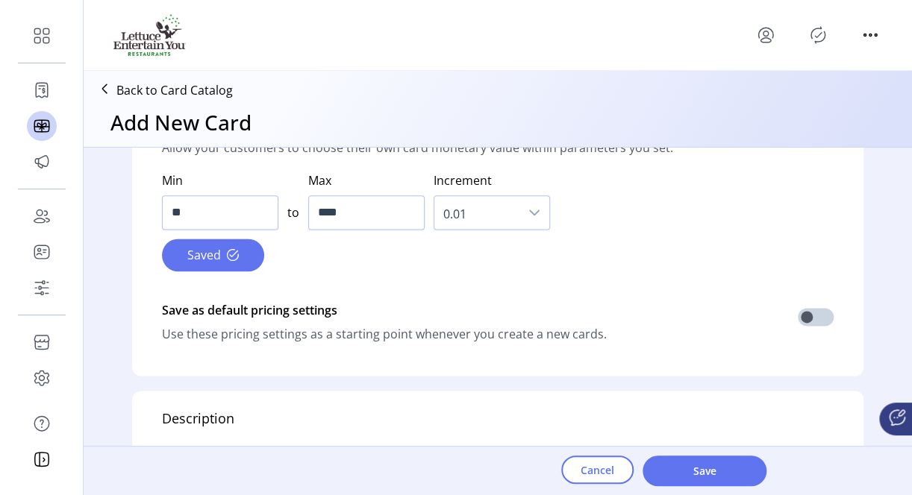
scroll to position [1045, 0]
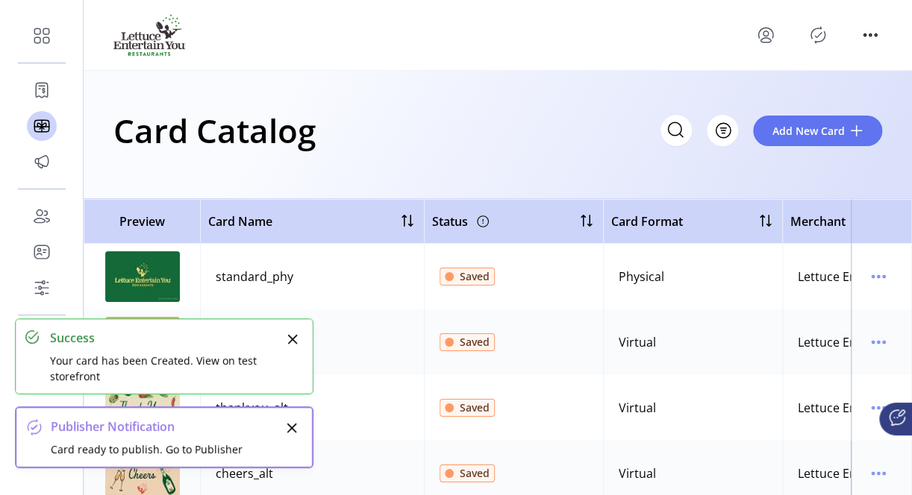
click at [292, 339] on icon "Close" at bounding box center [293, 340] width 12 height 12
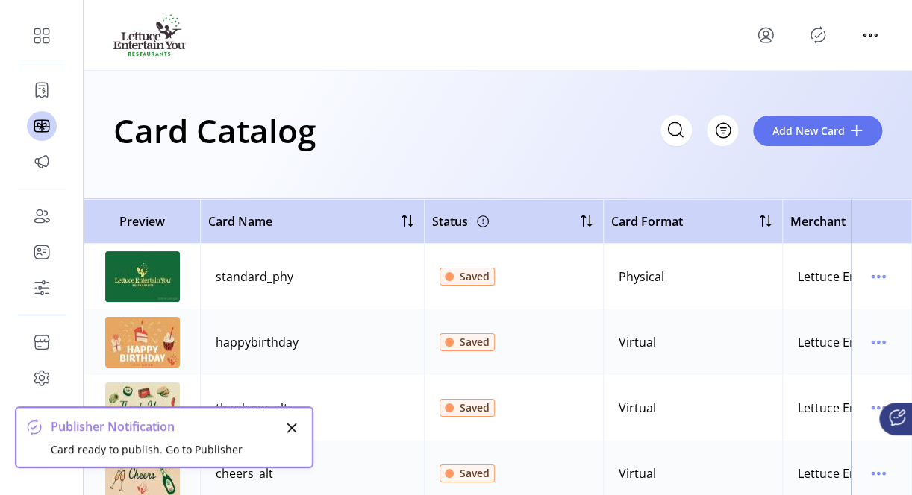
click at [293, 427] on icon "Close" at bounding box center [292, 429] width 10 height 10
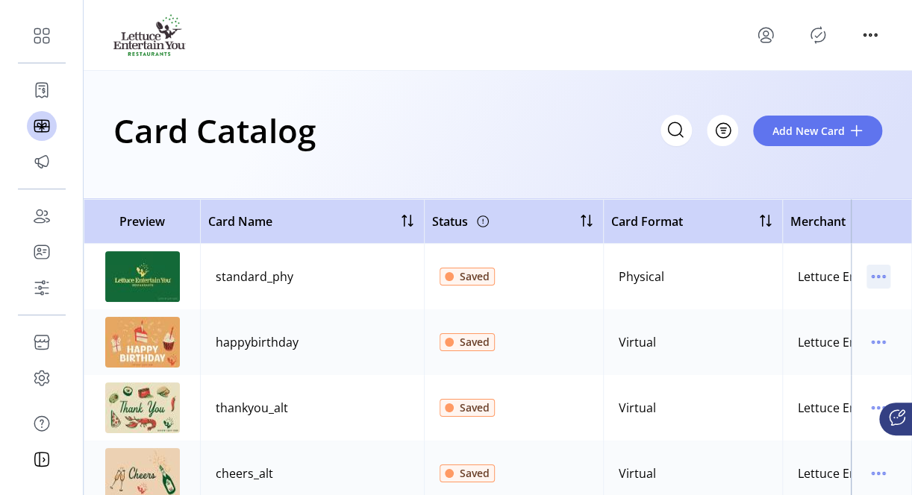
click at [869, 269] on icon "menu" at bounding box center [878, 277] width 24 height 24
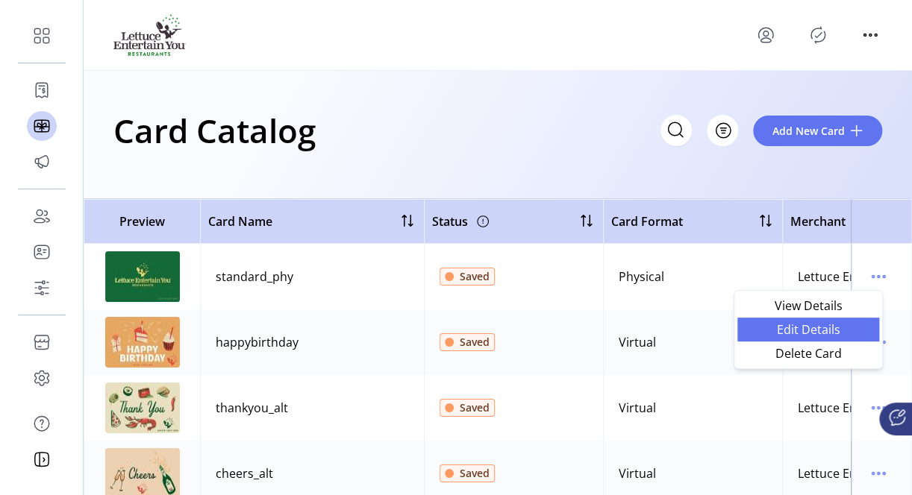
click at [798, 331] on span "Edit Details" at bounding box center [808, 330] width 124 height 12
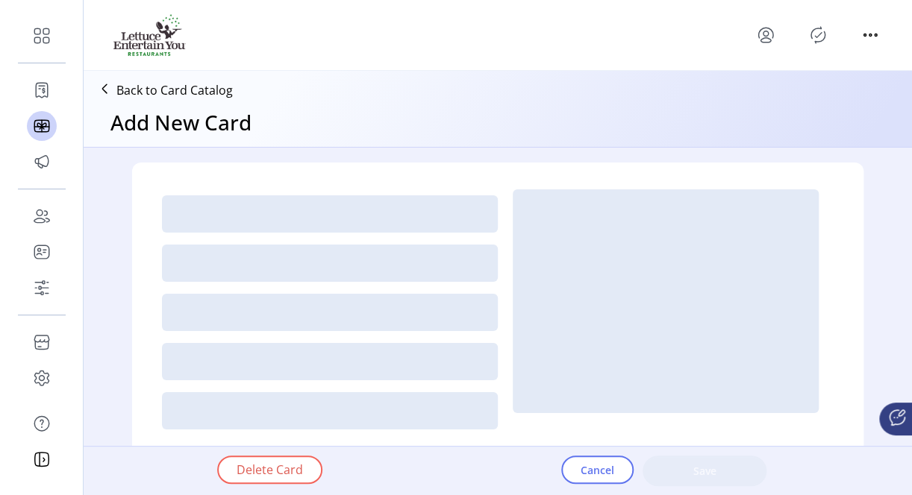
type textarea "**********"
type input "*"
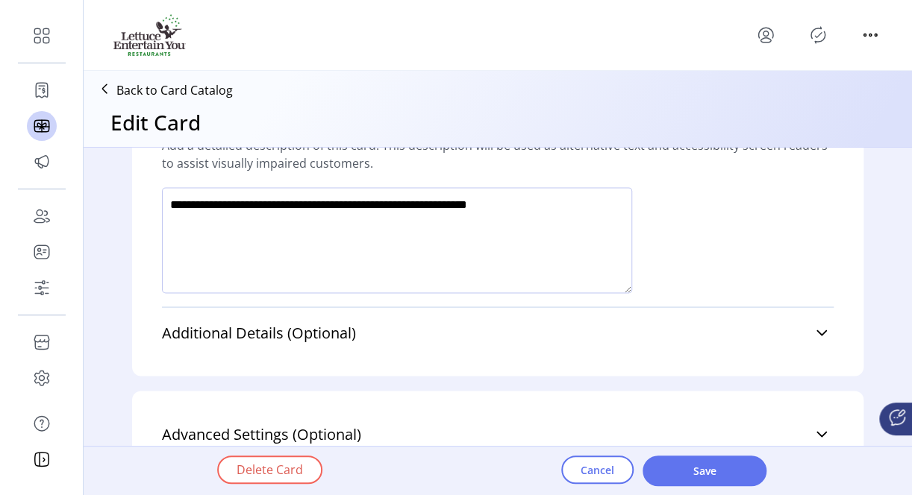
scroll to position [1118, 0]
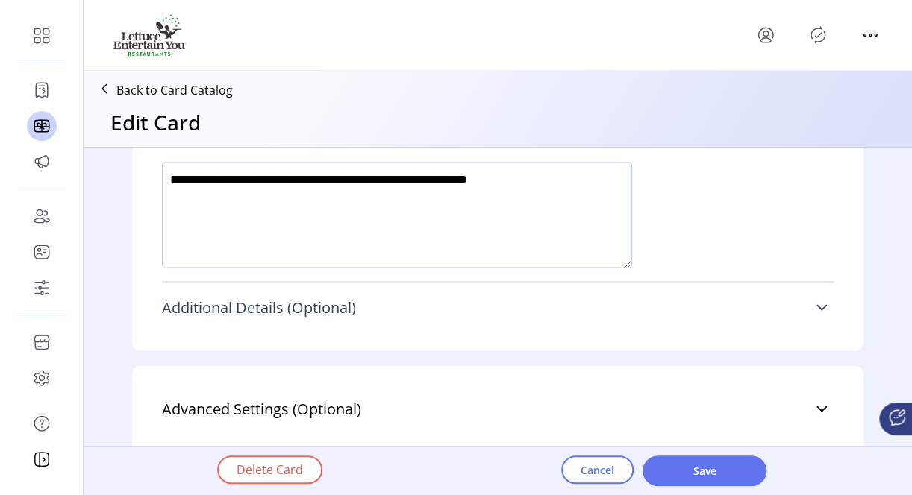
click at [819, 301] on icon at bounding box center [822, 307] width 12 height 12
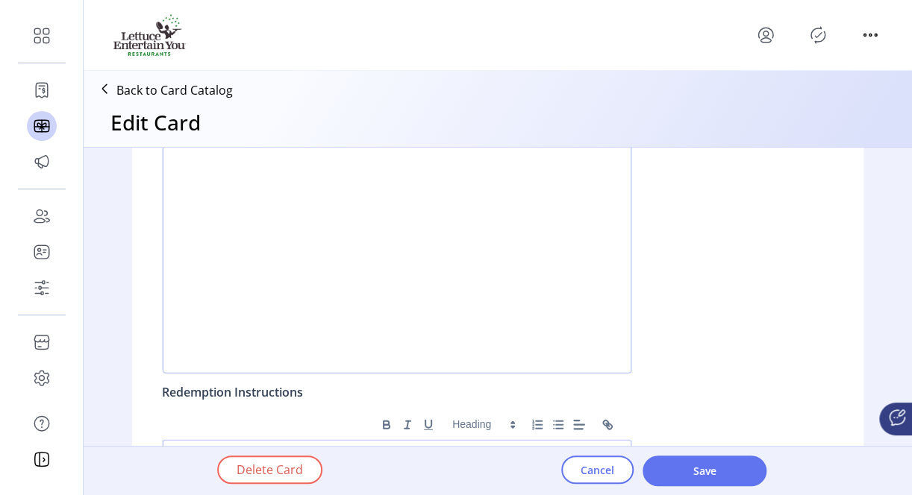
scroll to position [1222, 0]
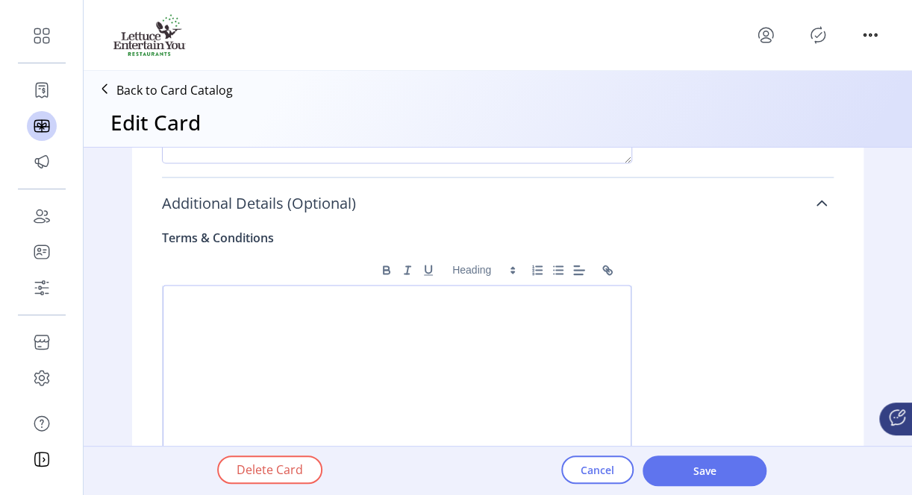
click at [816, 197] on icon at bounding box center [822, 203] width 12 height 12
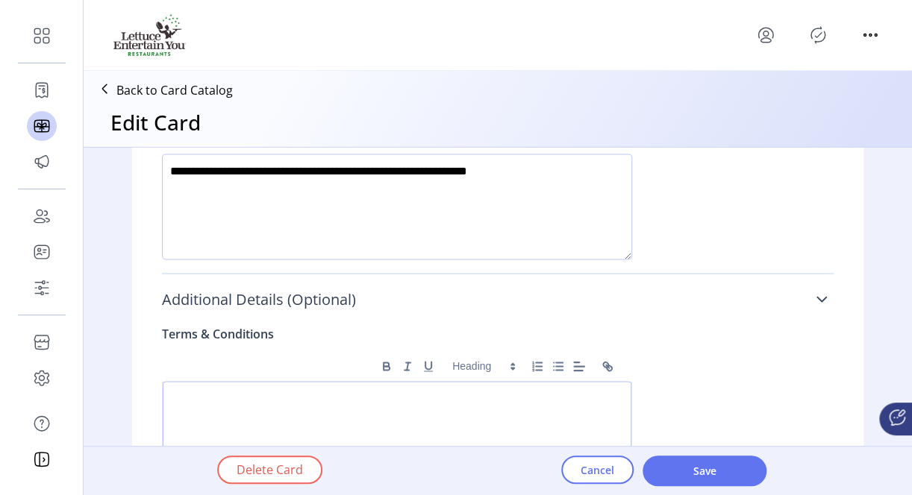
scroll to position [1118, 0]
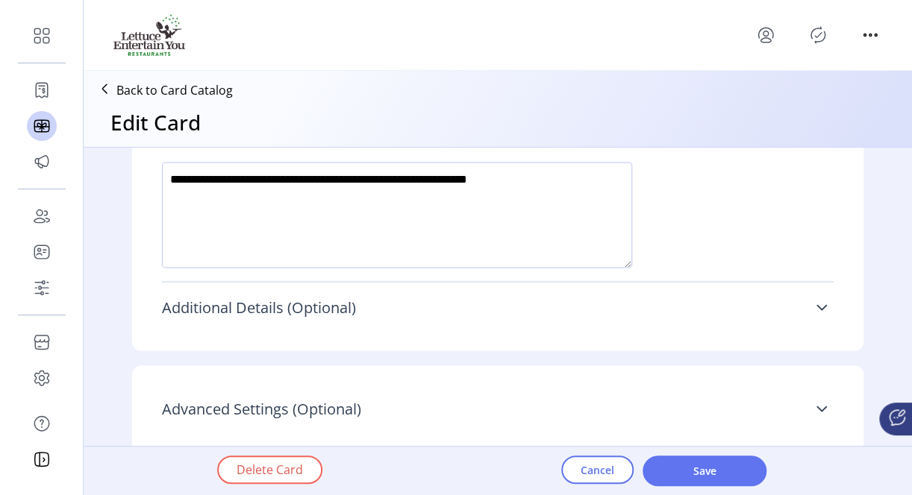
click at [821, 403] on icon at bounding box center [822, 409] width 12 height 12
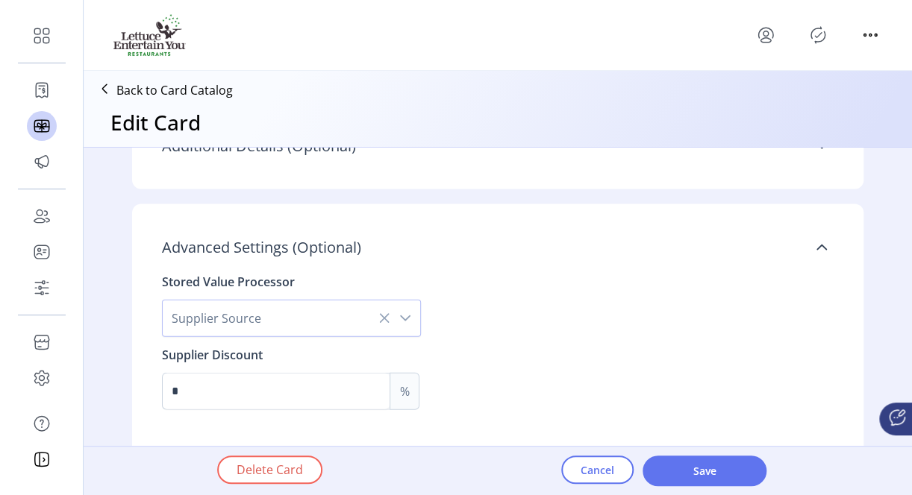
scroll to position [1281, 0]
click at [820, 243] on icon at bounding box center [822, 246] width 12 height 12
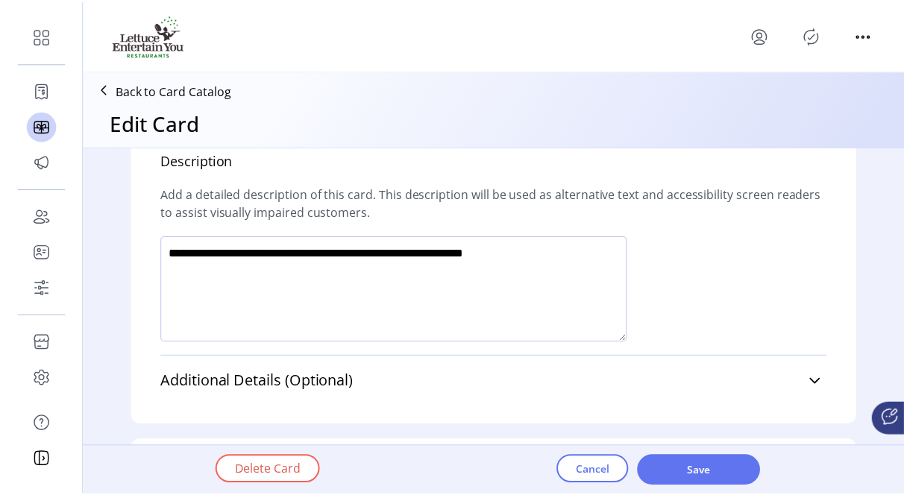
scroll to position [1118, 0]
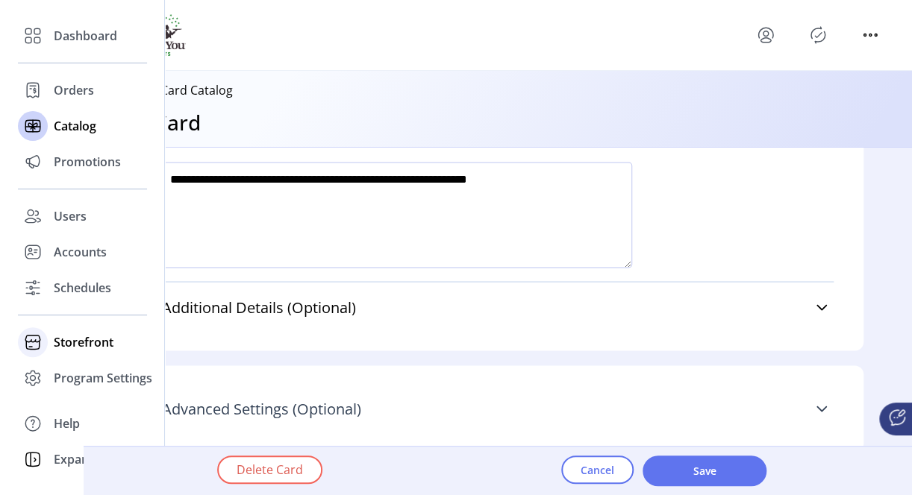
click at [78, 341] on span "Storefront" at bounding box center [84, 343] width 60 height 18
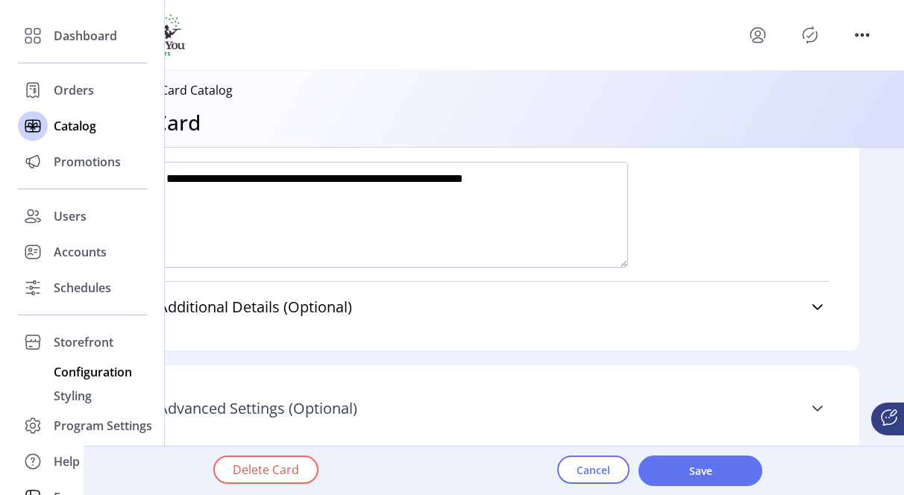
click at [69, 370] on span "Configuration" at bounding box center [93, 372] width 78 height 18
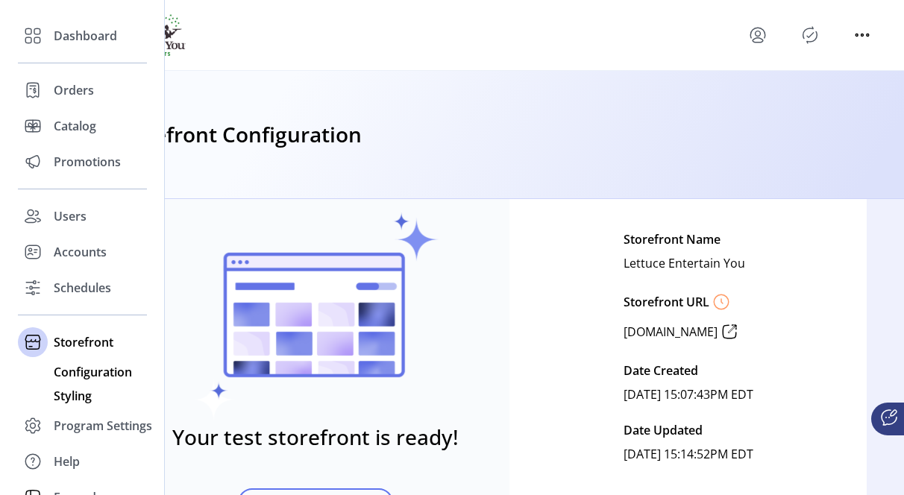
click at [69, 395] on span "Styling" at bounding box center [73, 396] width 38 height 18
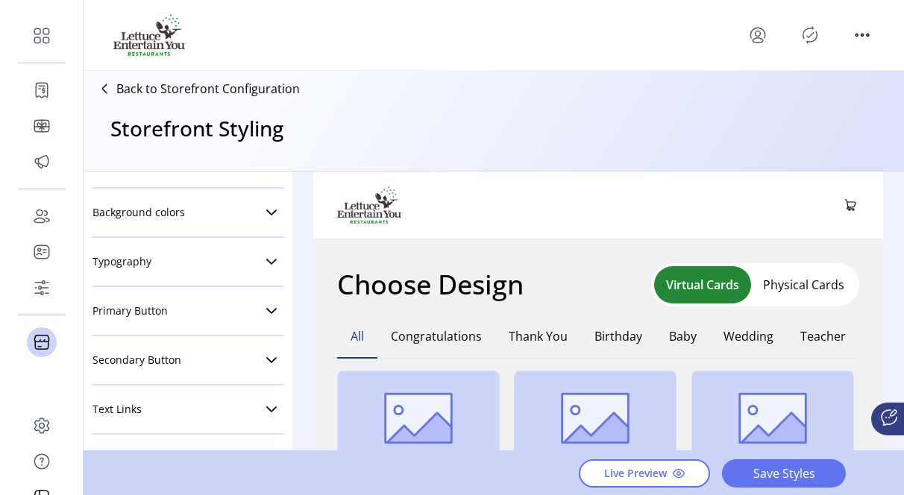
scroll to position [20, 0]
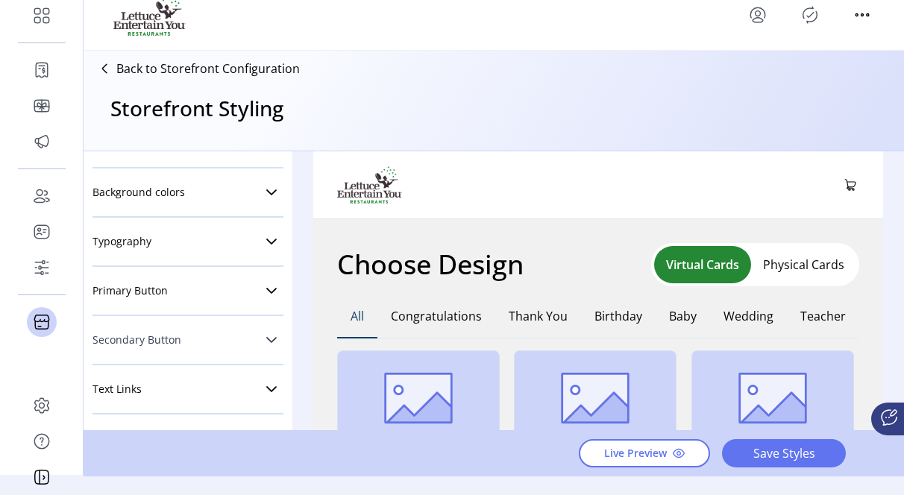
click at [266, 335] on icon at bounding box center [272, 340] width 12 height 12
click at [266, 337] on icon at bounding box center [271, 340] width 10 height 6
